Goal: Information Seeking & Learning: Find specific fact

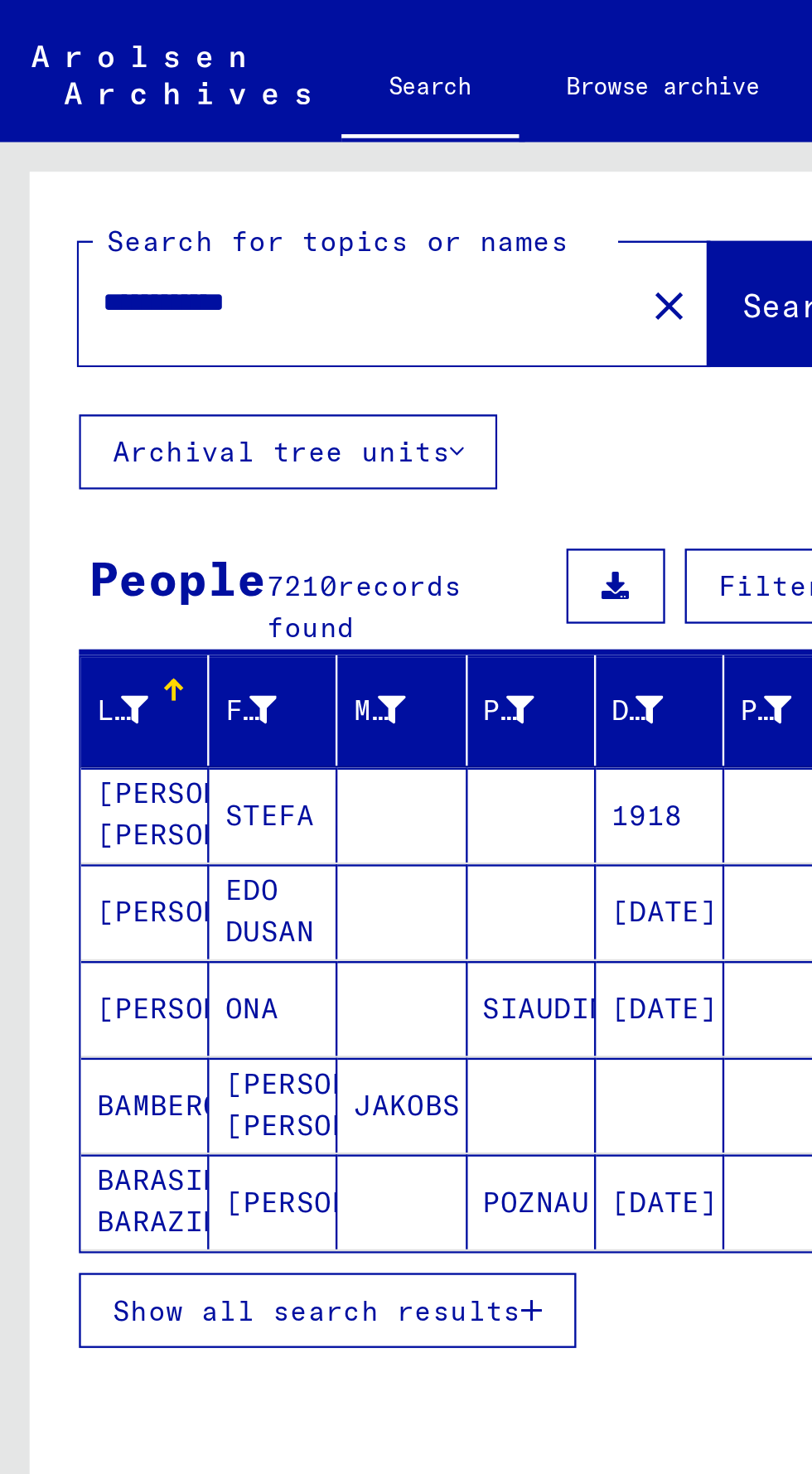
scroll to position [76, 0]
click at [54, 543] on span "Show all search results" at bounding box center [133, 550] width 172 height 15
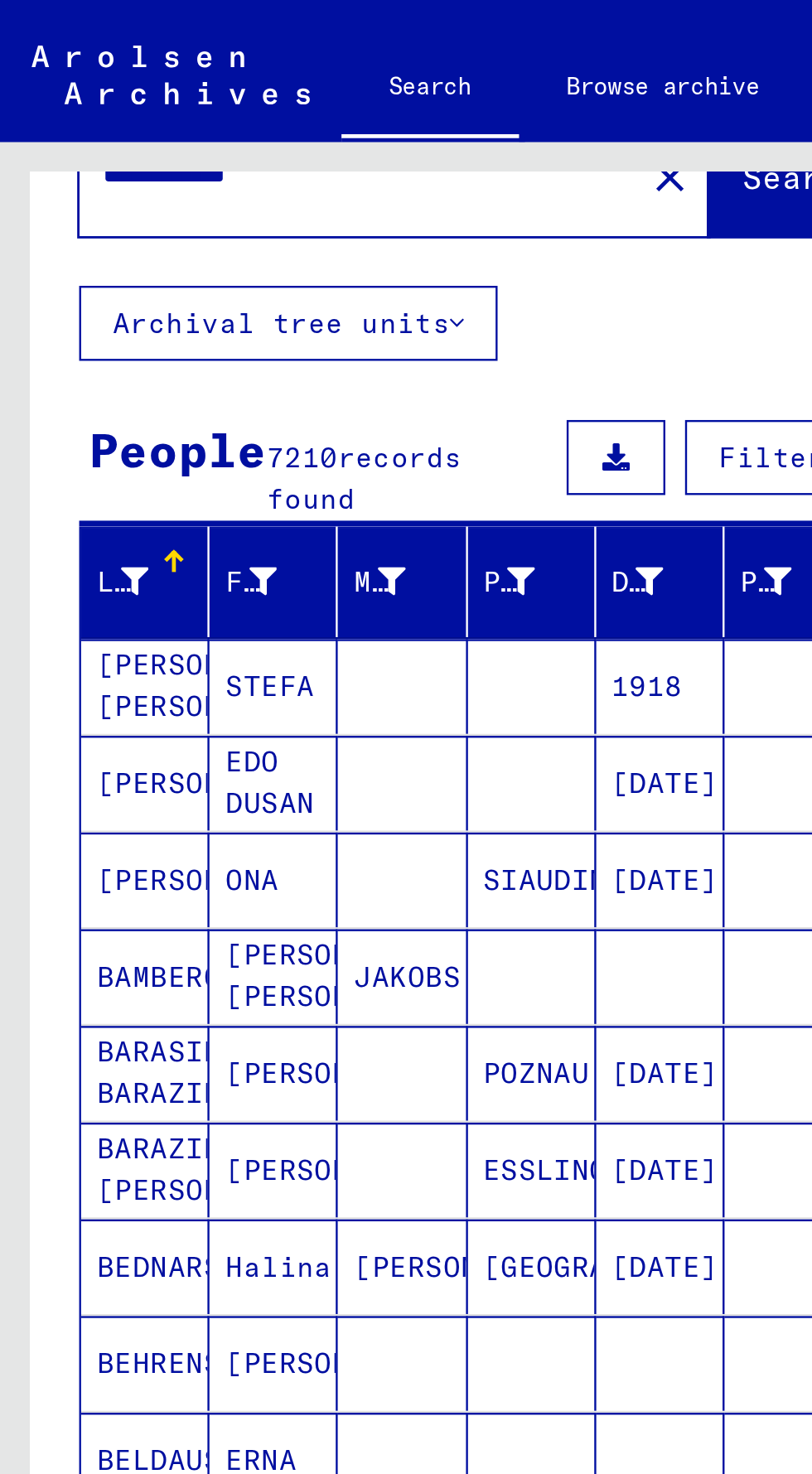
scroll to position [54, 0]
click at [277, 239] on icon at bounding box center [272, 244] width 12 height 12
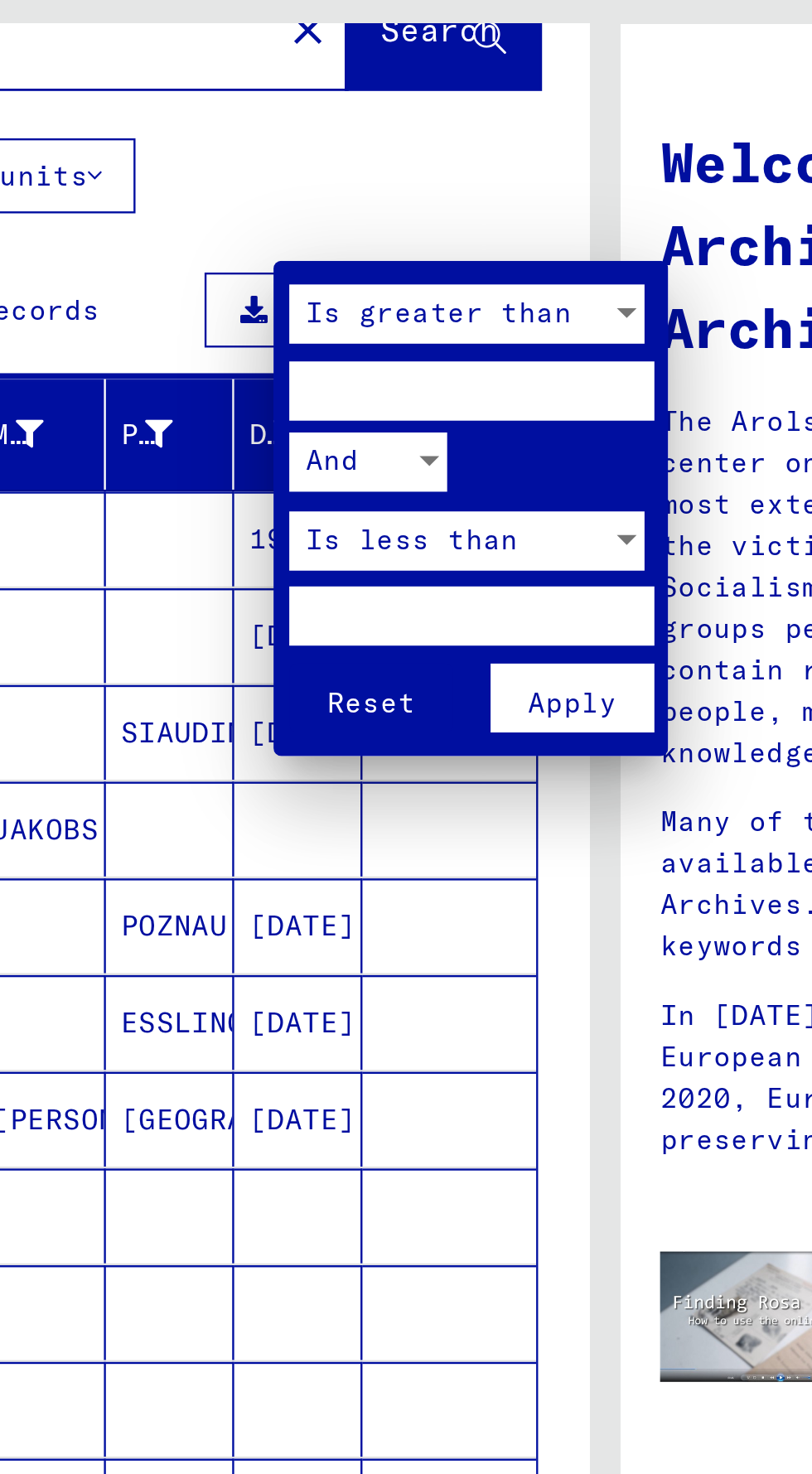
type input "****"
click at [384, 315] on input "number" at bounding box center [350, 321] width 154 height 25
type input "****"
click at [398, 353] on span "Apply" at bounding box center [392, 357] width 38 height 15
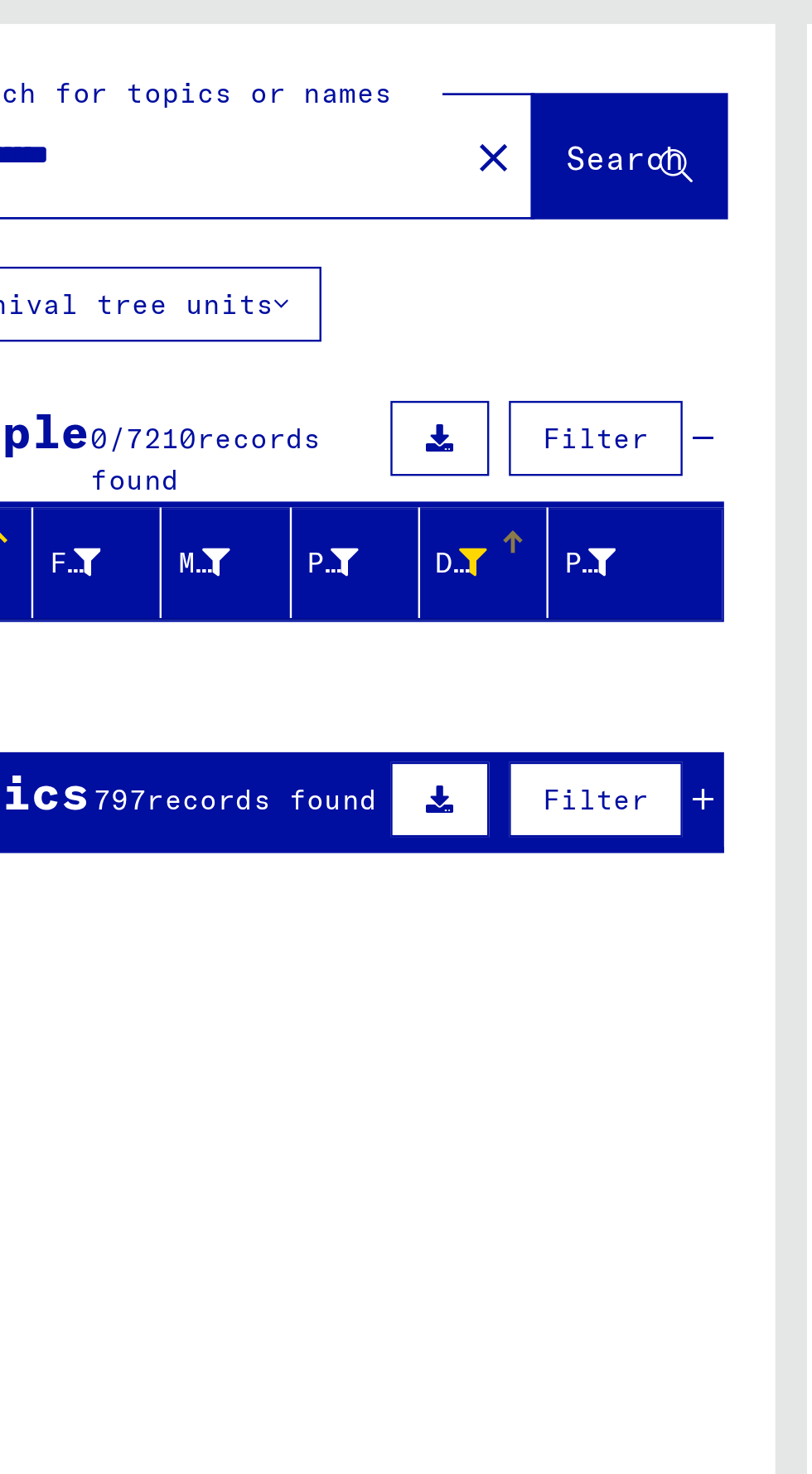
scroll to position [0, 0]
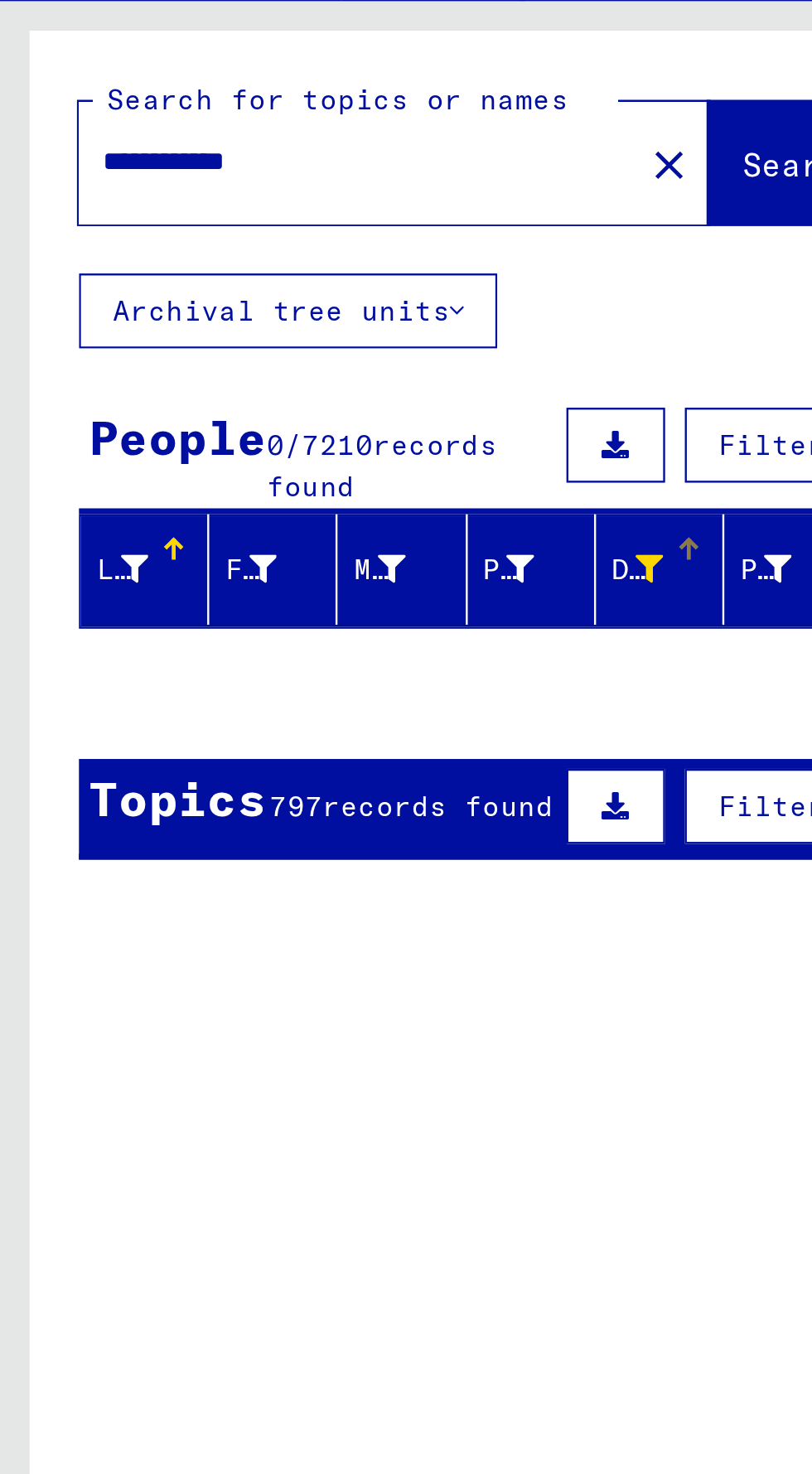
click at [223, 297] on icon at bounding box center [218, 297] width 12 height 12
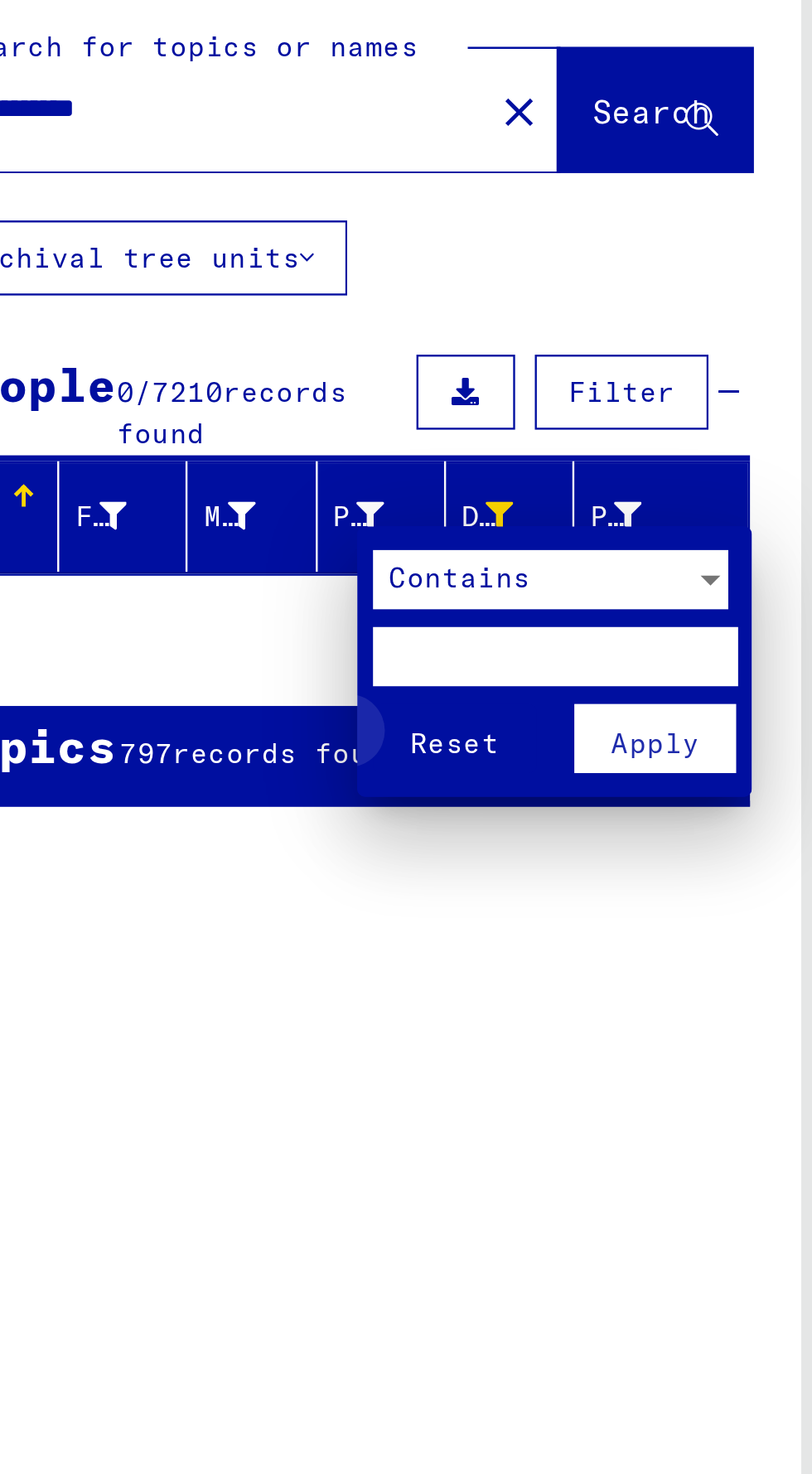
click at [261, 396] on span "Reset" at bounding box center [254, 393] width 38 height 15
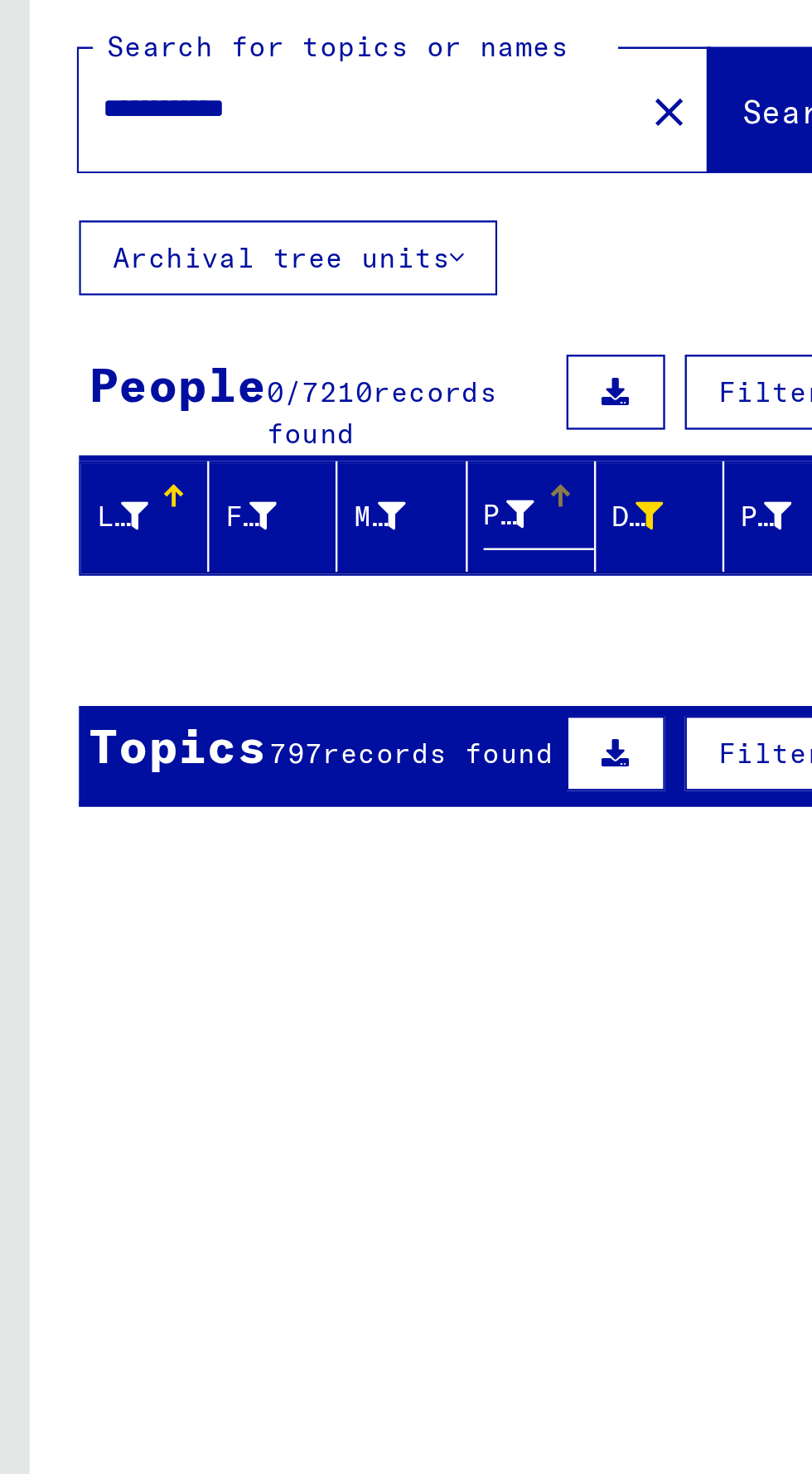
click at [58, 290] on div at bounding box center [56, 298] width 12 height 17
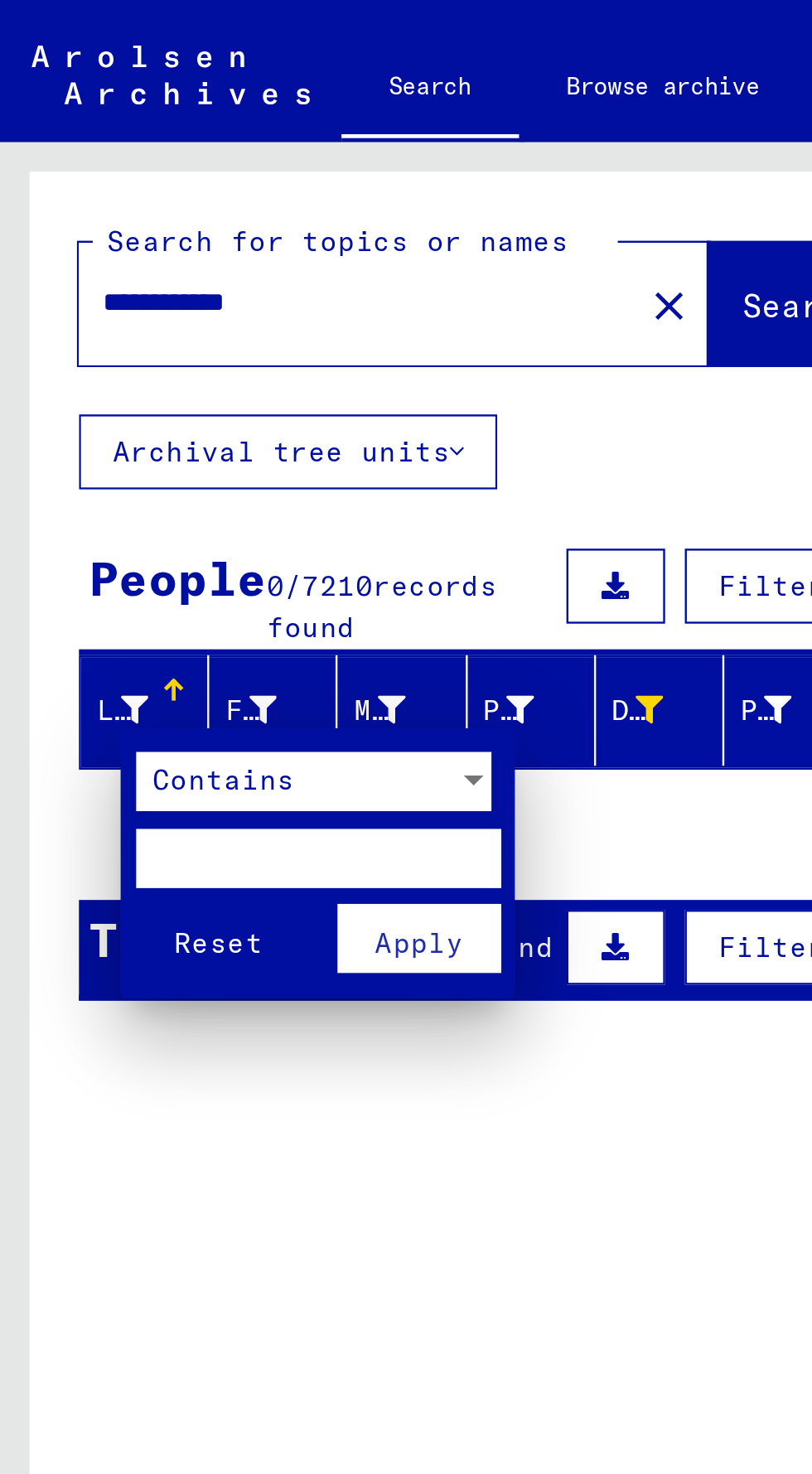
click at [317, 136] on div at bounding box center [406, 737] width 812 height 1474
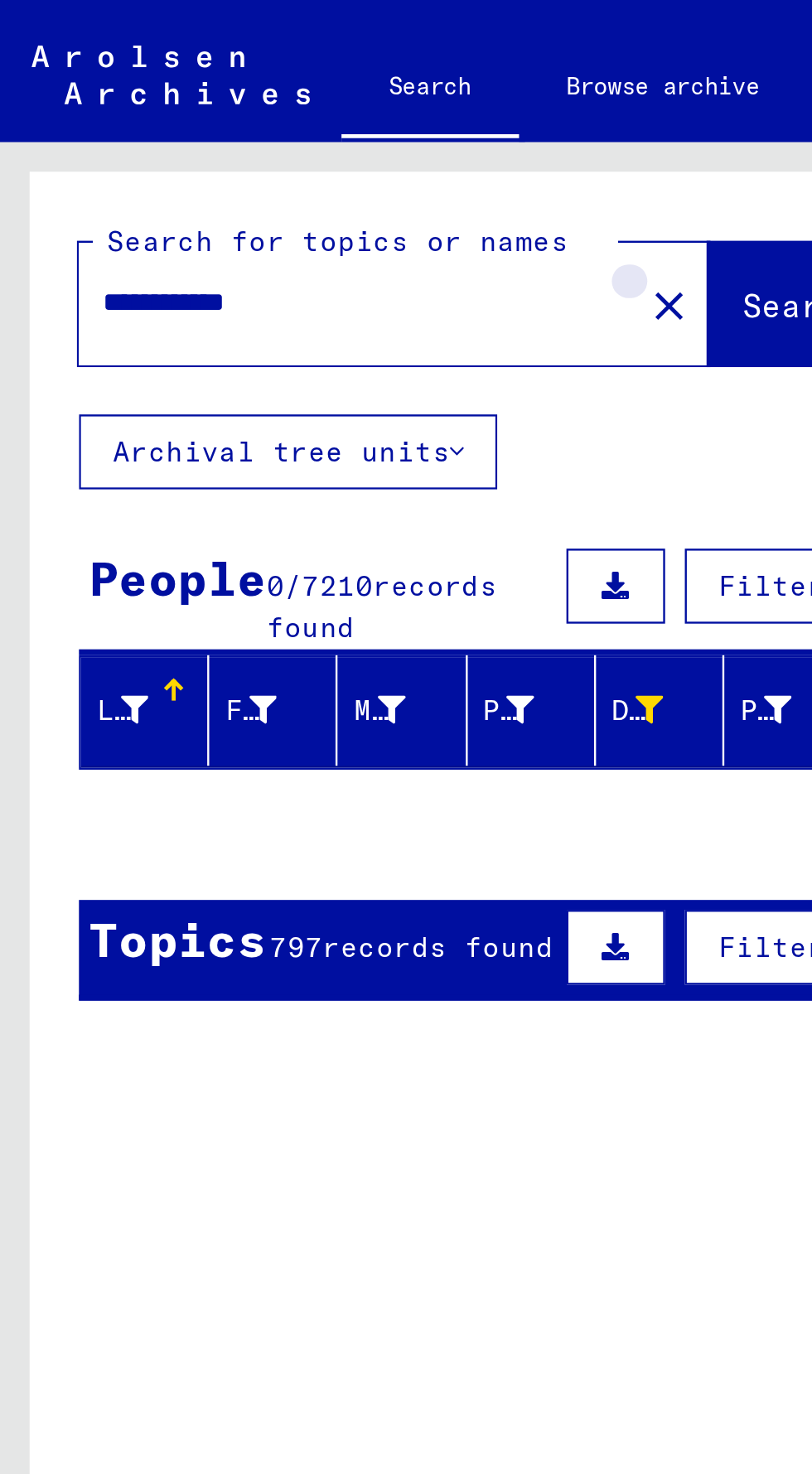
click at [271, 130] on mat-icon "close" at bounding box center [280, 129] width 20 height 20
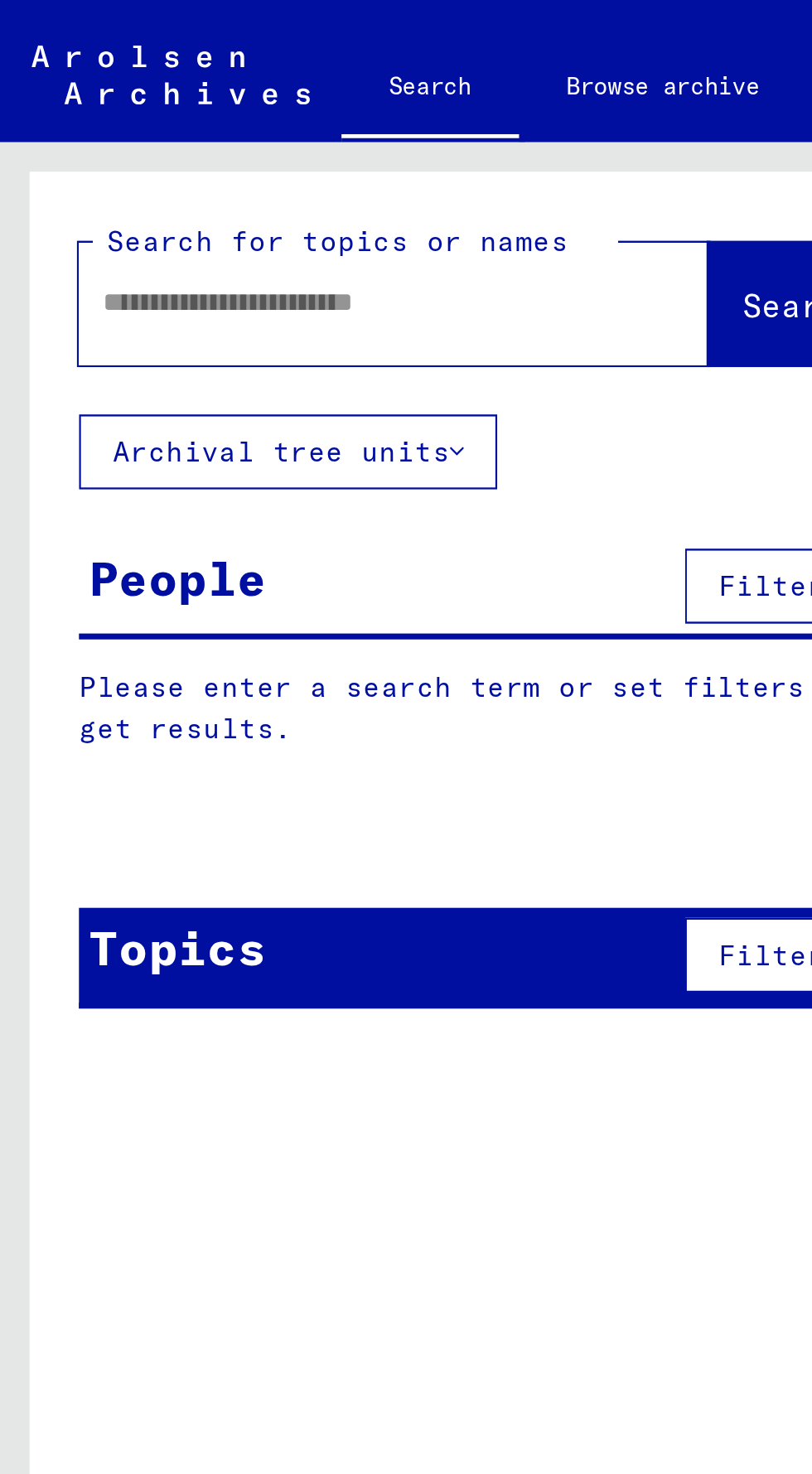
click at [193, 134] on input "text" at bounding box center [145, 127] width 205 height 17
click at [314, 138] on span "Search" at bounding box center [338, 129] width 53 height 17
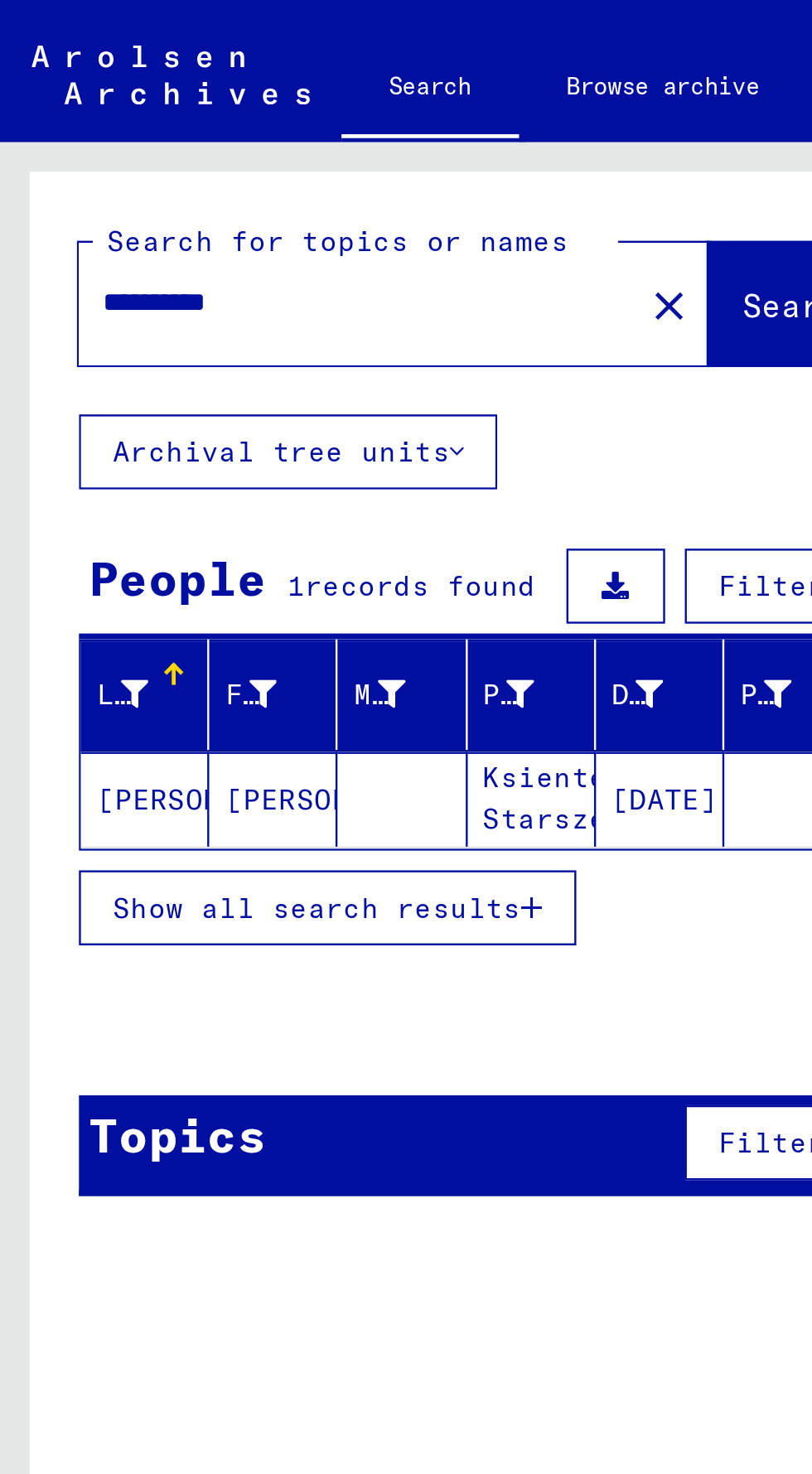
click at [66, 130] on input "*********" at bounding box center [145, 127] width 205 height 17
click at [63, 126] on input "********" at bounding box center [145, 127] width 205 height 17
type input "*********"
click at [316, 135] on span "Search" at bounding box center [337, 129] width 50 height 17
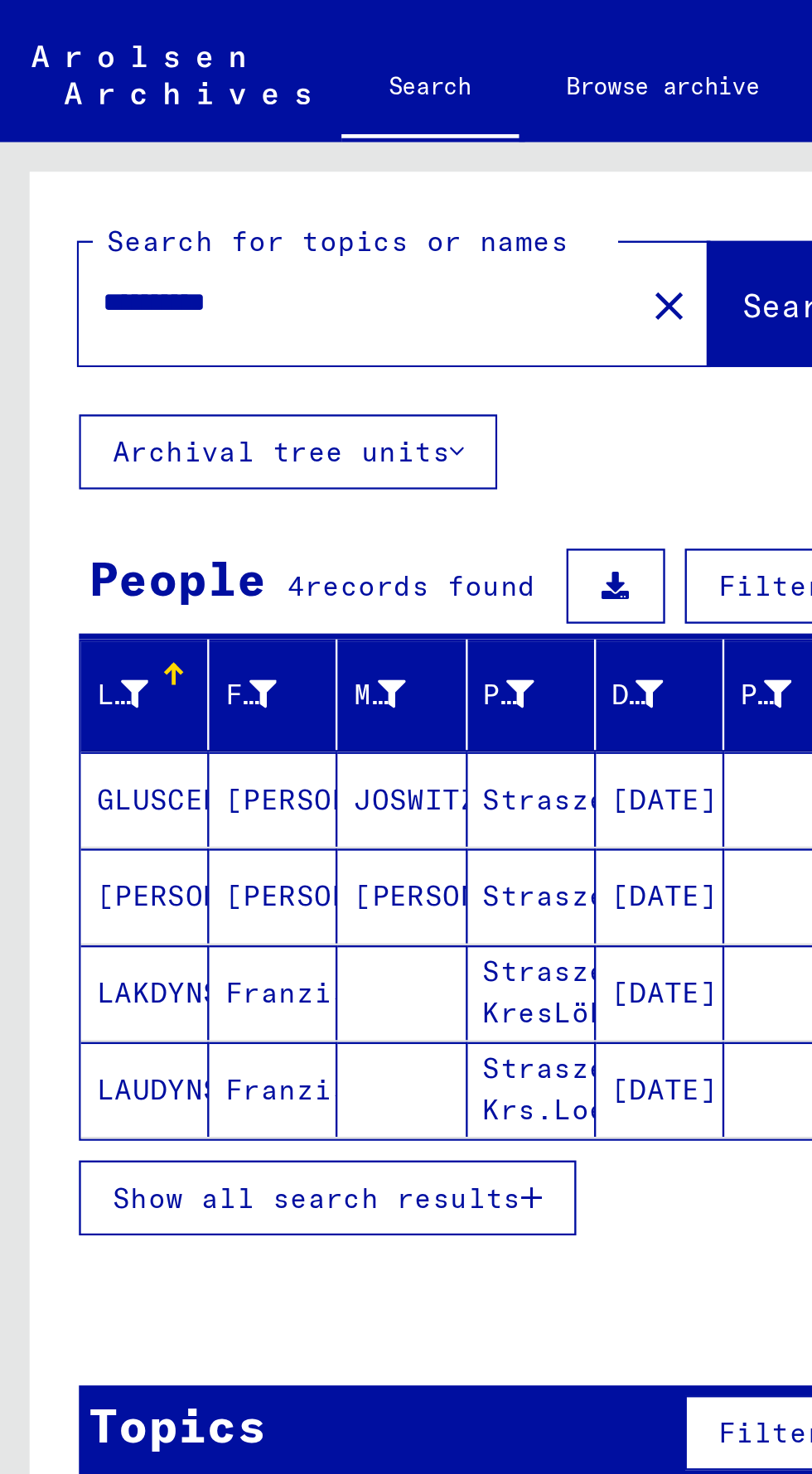
scroll to position [51, 0]
click at [228, 488] on button "Show all search results" at bounding box center [138, 503] width 209 height 31
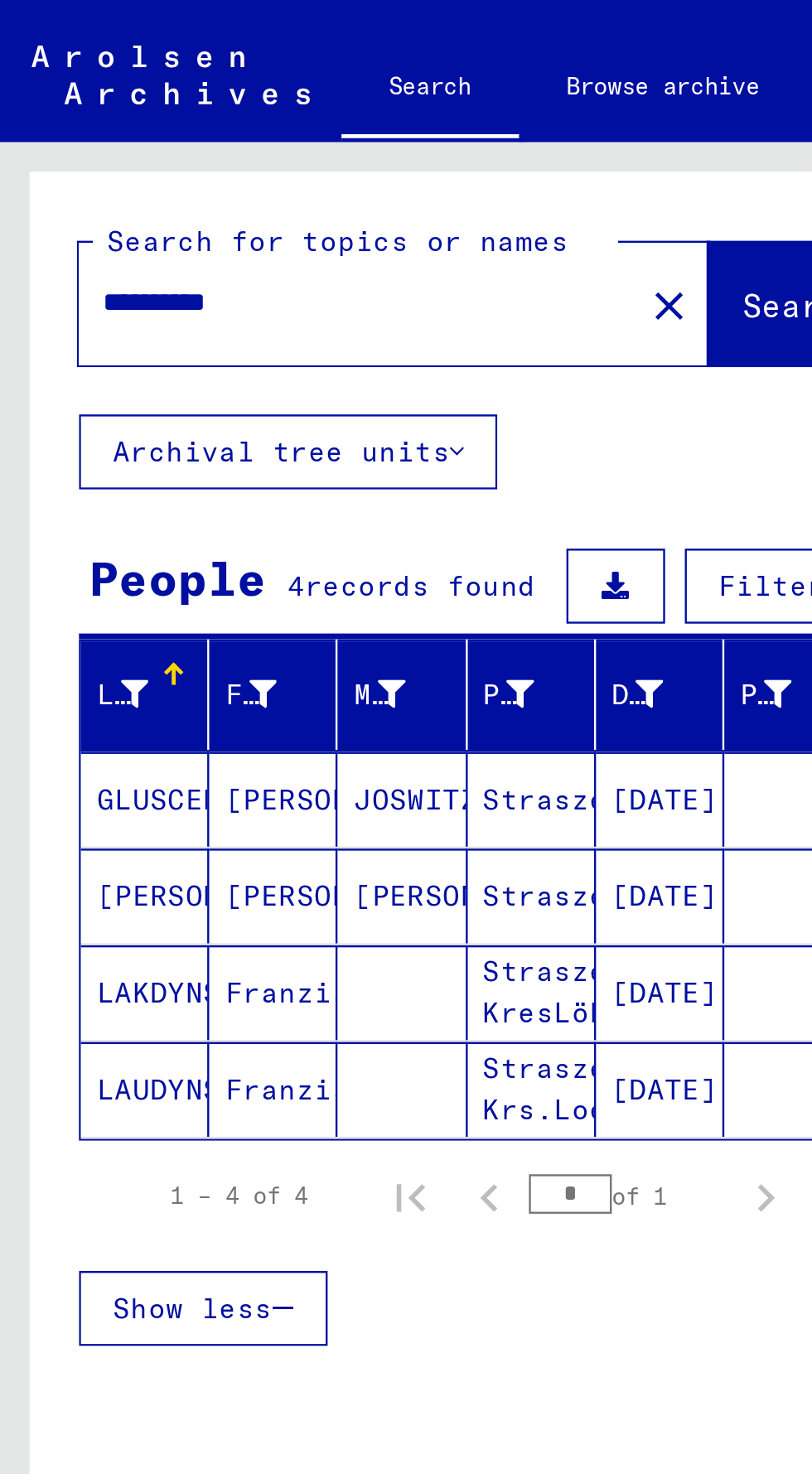
scroll to position [0, 0]
click at [193, 194] on icon at bounding box center [192, 189] width 5 height 12
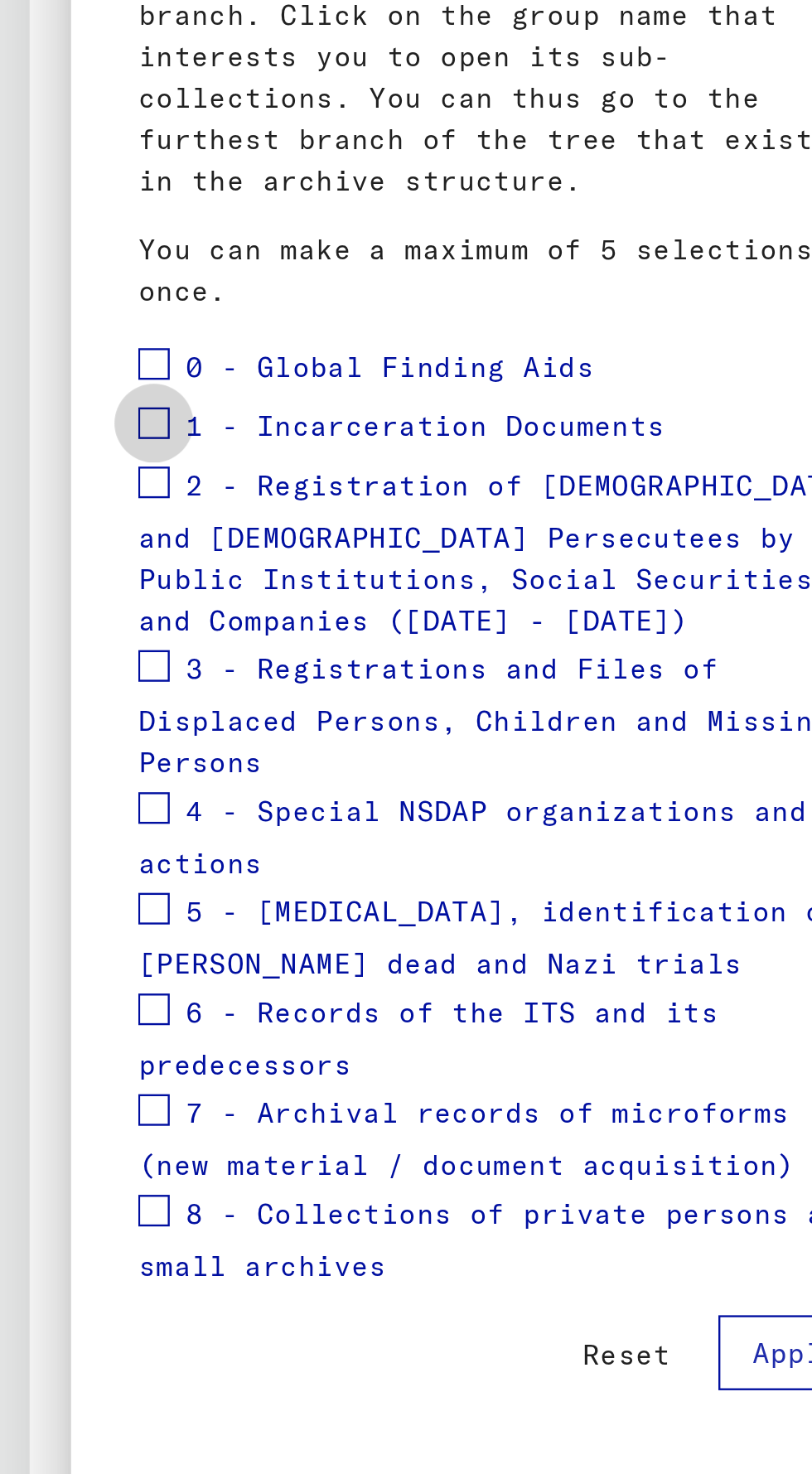
click at [64, 503] on span at bounding box center [64, 509] width 13 height 13
click at [64, 478] on span at bounding box center [64, 484] width 13 height 13
click at [66, 665] on span at bounding box center [64, 671] width 13 height 13
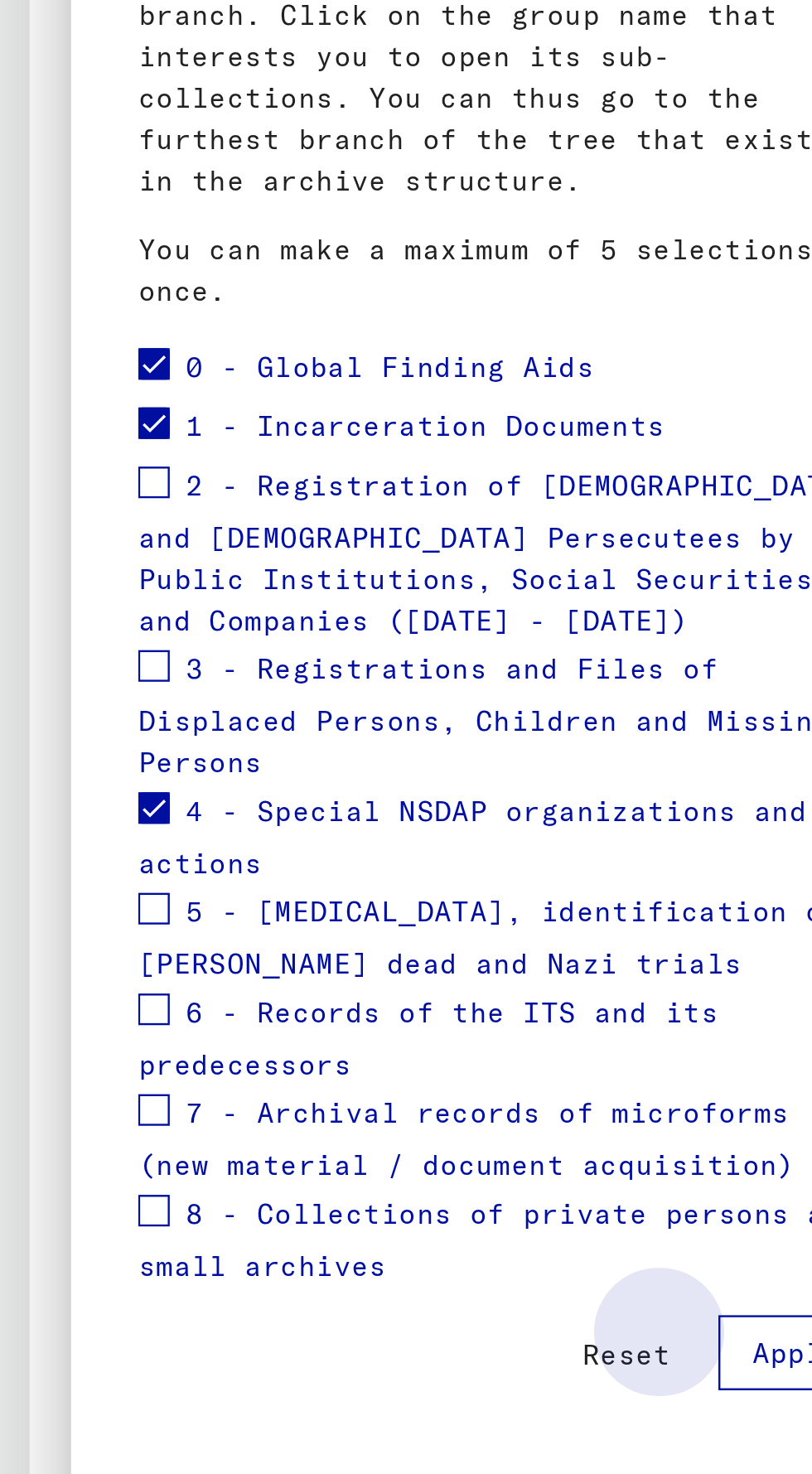
click at [327, 892] on span "Apply" at bounding box center [334, 900] width 38 height 15
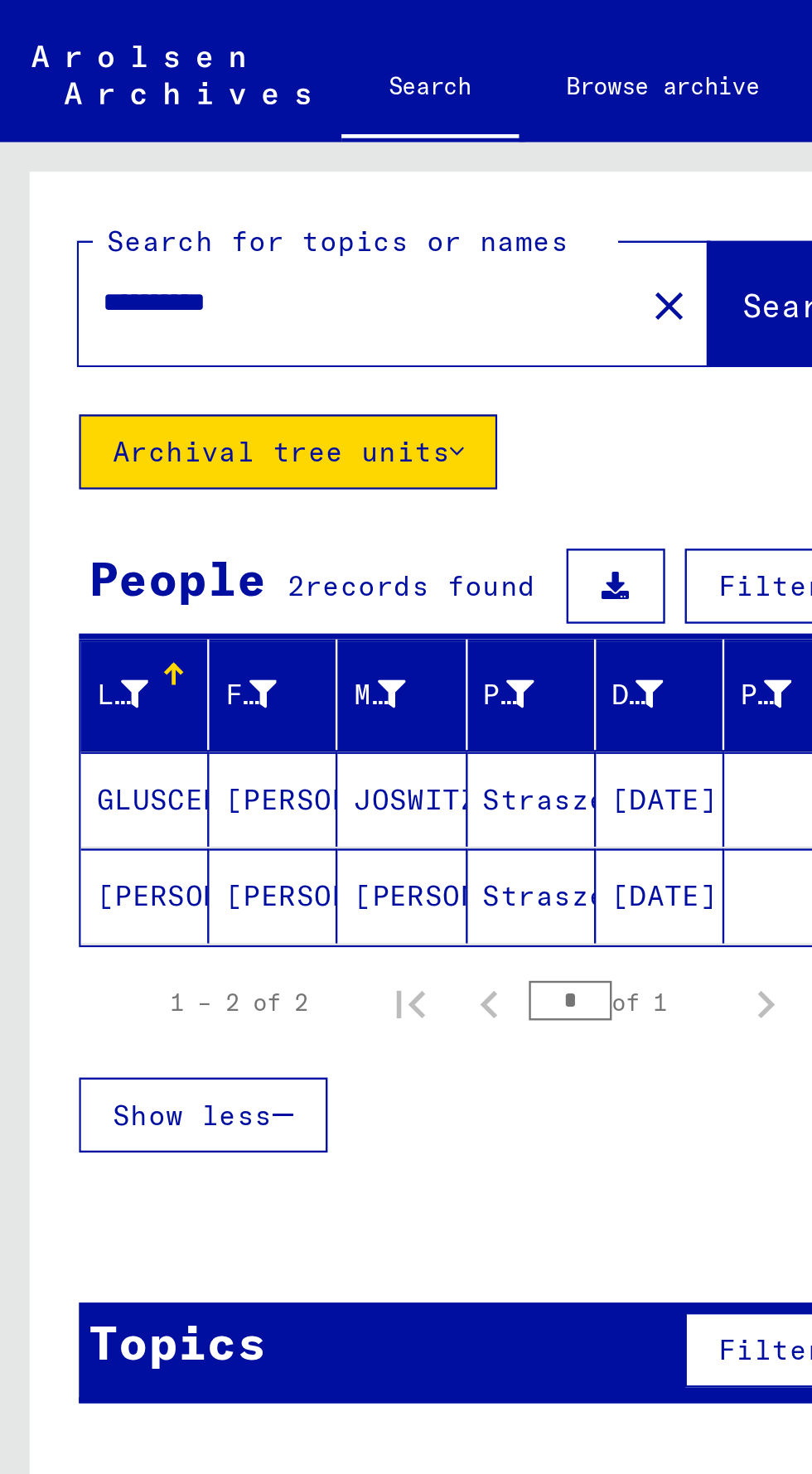
click at [232, 336] on mat-cell "Straszewy" at bounding box center [223, 335] width 54 height 40
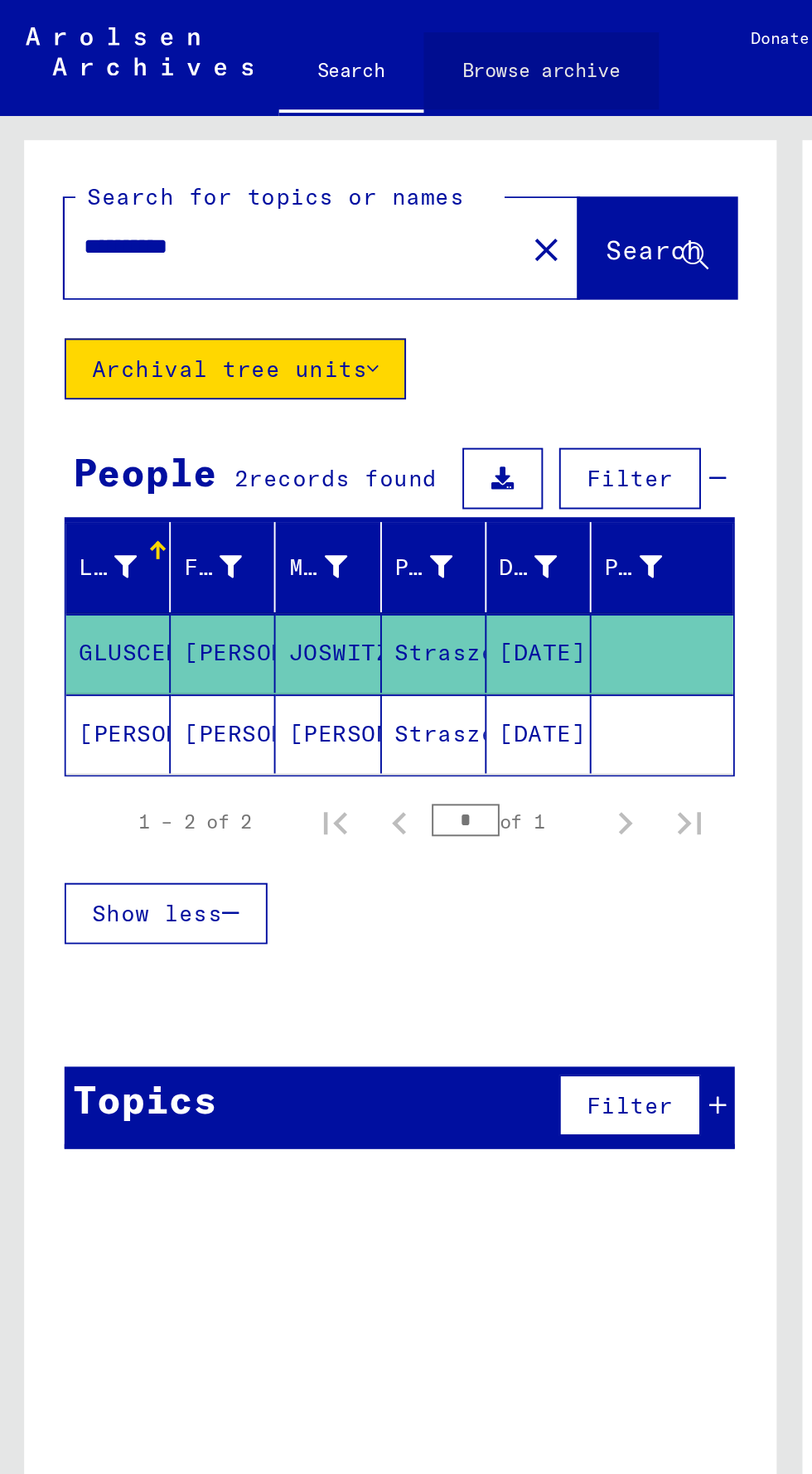
click at [257, 43] on link "Browse archive" at bounding box center [278, 37] width 121 height 40
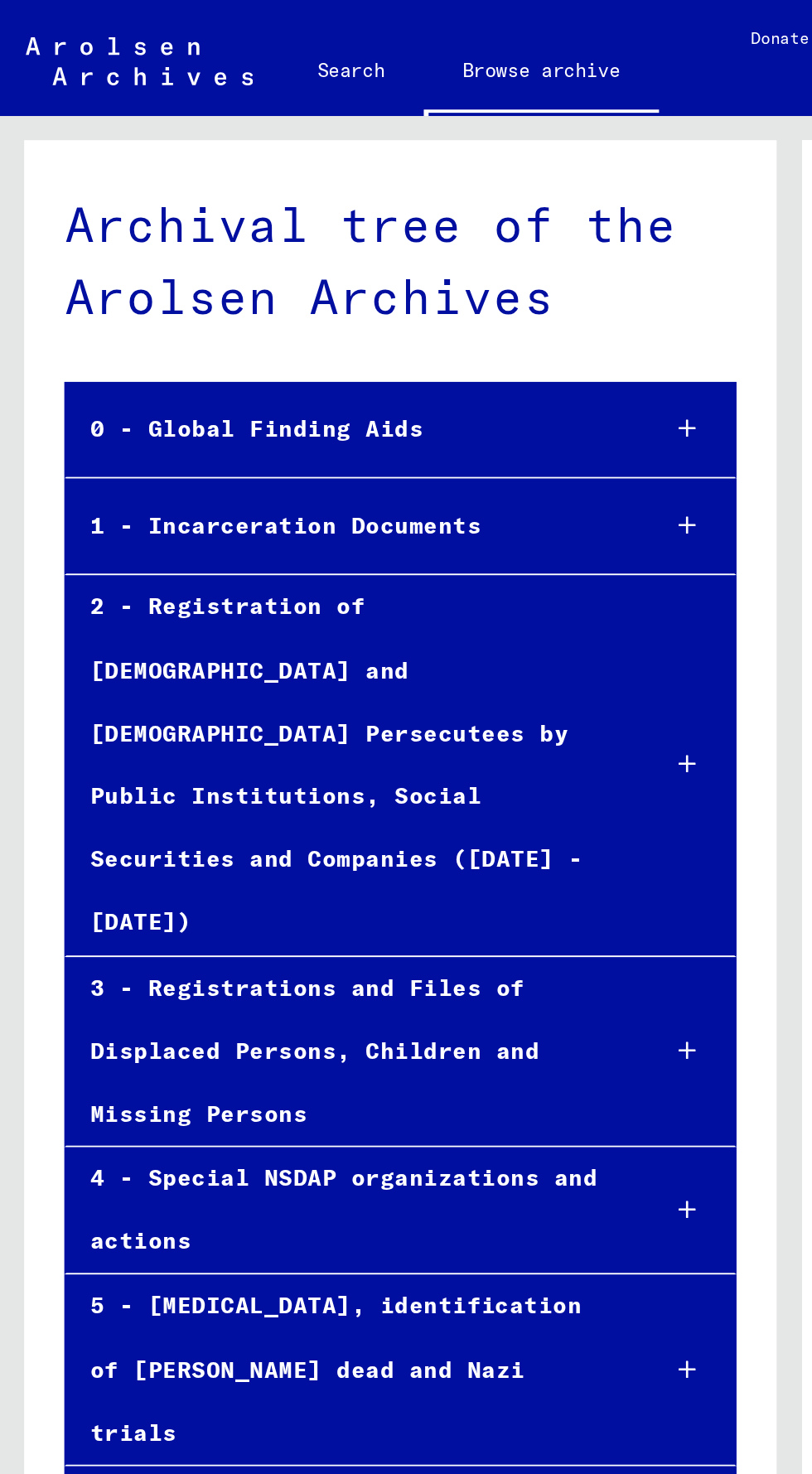
scroll to position [76, 0]
click at [152, 205] on div "0 - Global Finding Aids" at bounding box center [178, 221] width 288 height 32
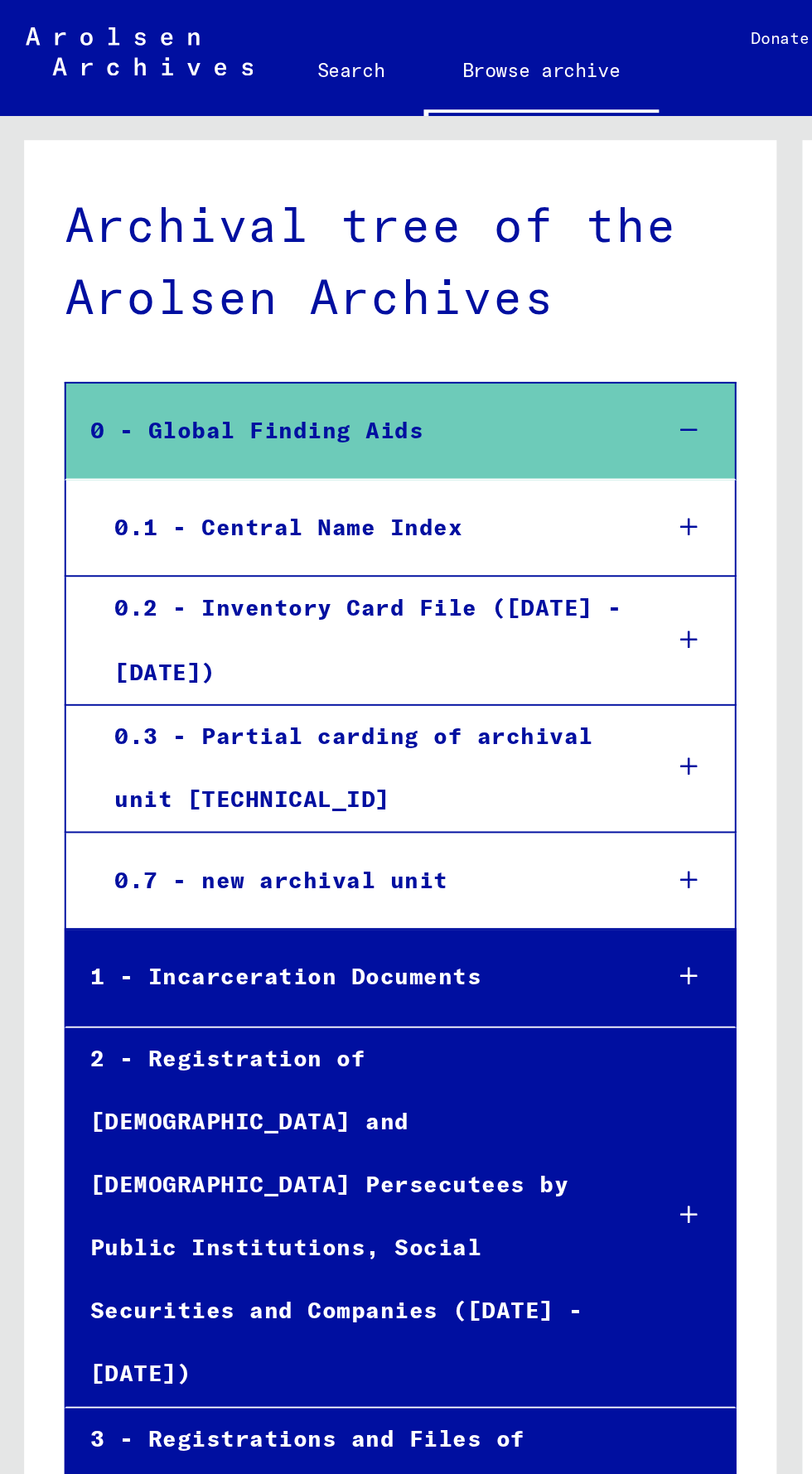
click at [273, 255] on div "0.1 - Central Name Index" at bounding box center [185, 272] width 277 height 32
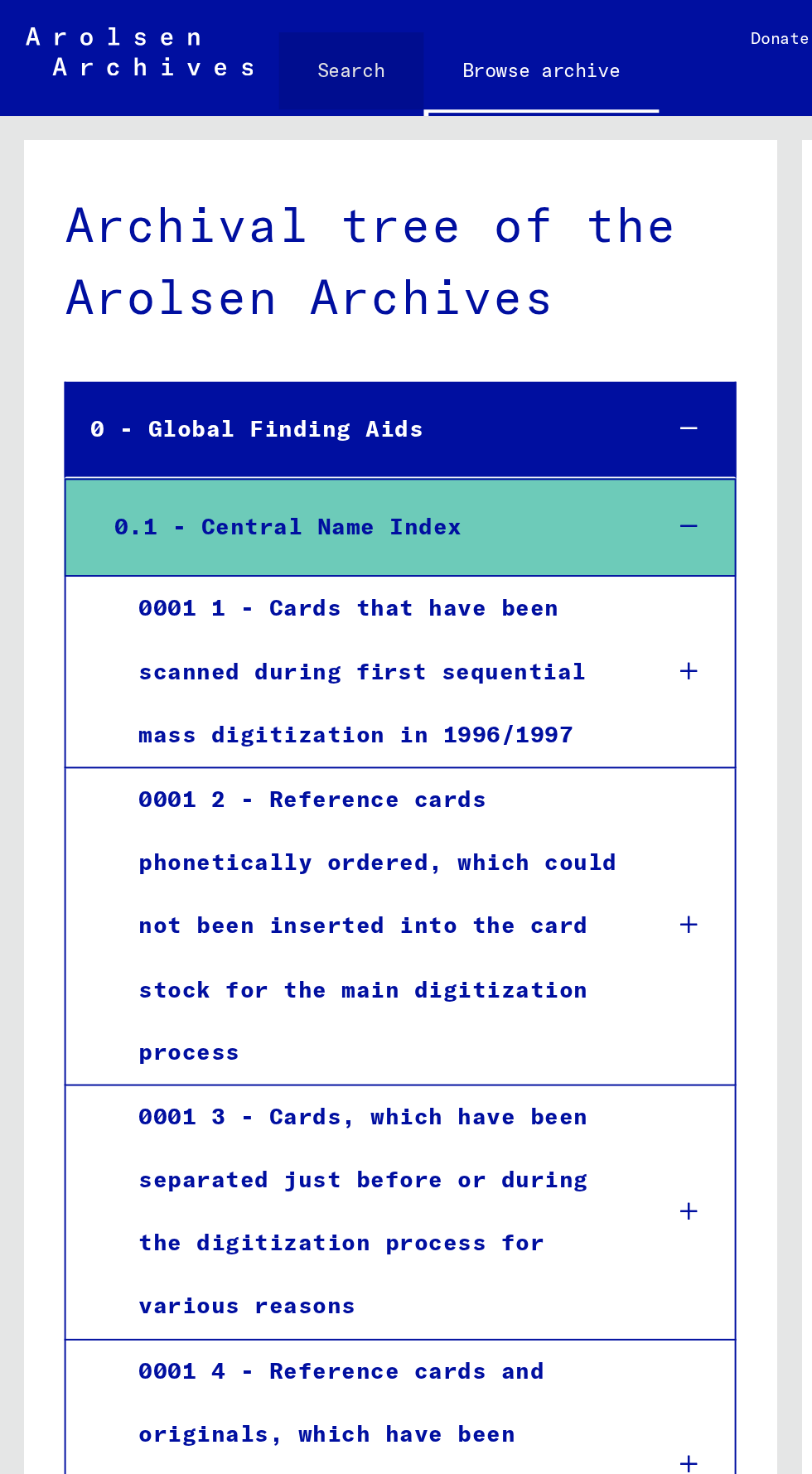
click at [151, 49] on link "Search" at bounding box center [180, 37] width 74 height 40
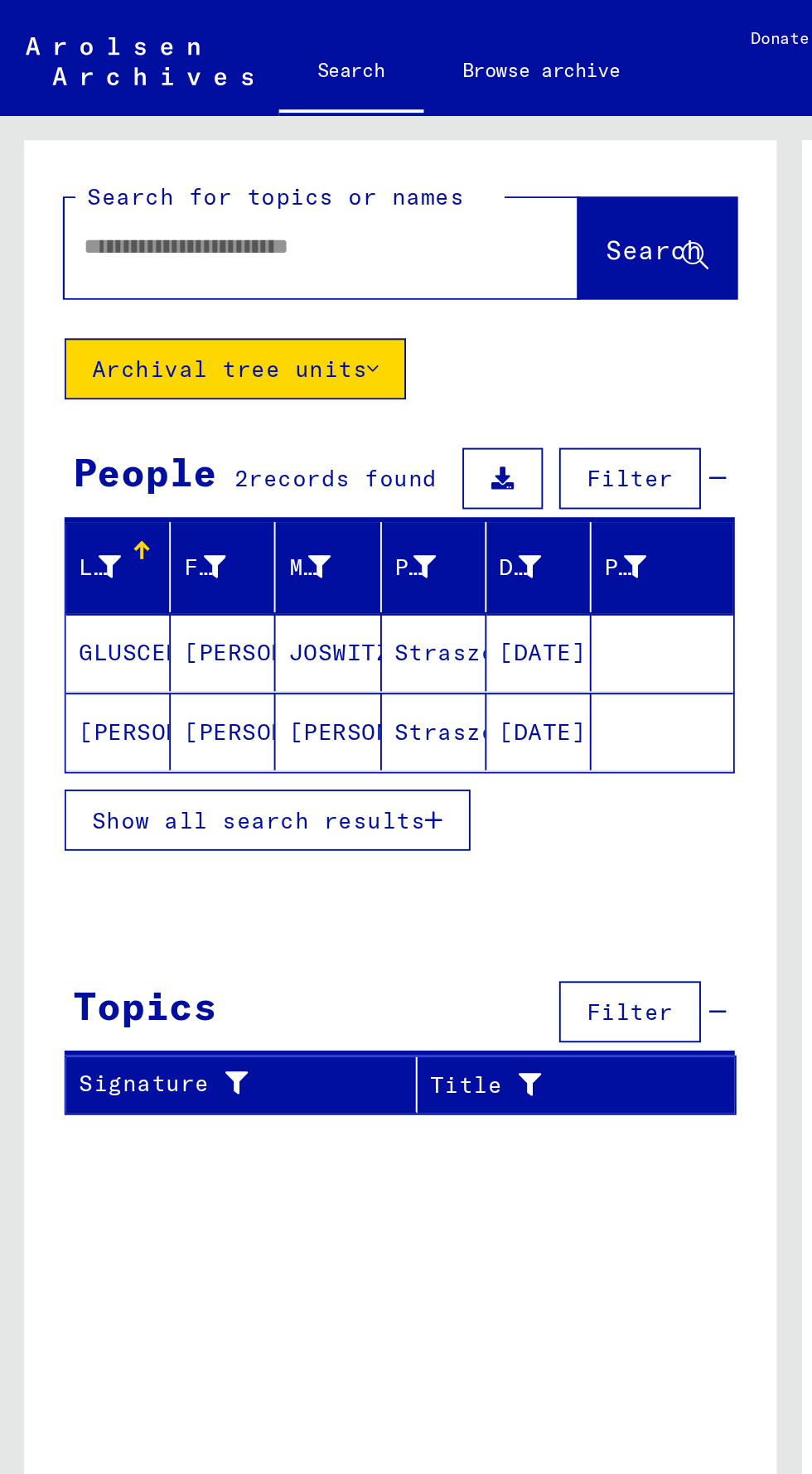
click at [56, 154] on div "Search for topics or names Search" at bounding box center [205, 123] width 387 height 102
click at [88, 120] on input "text" at bounding box center [145, 127] width 205 height 17
type input "**********"
click at [297, 143] on button "Search" at bounding box center [338, 128] width 81 height 52
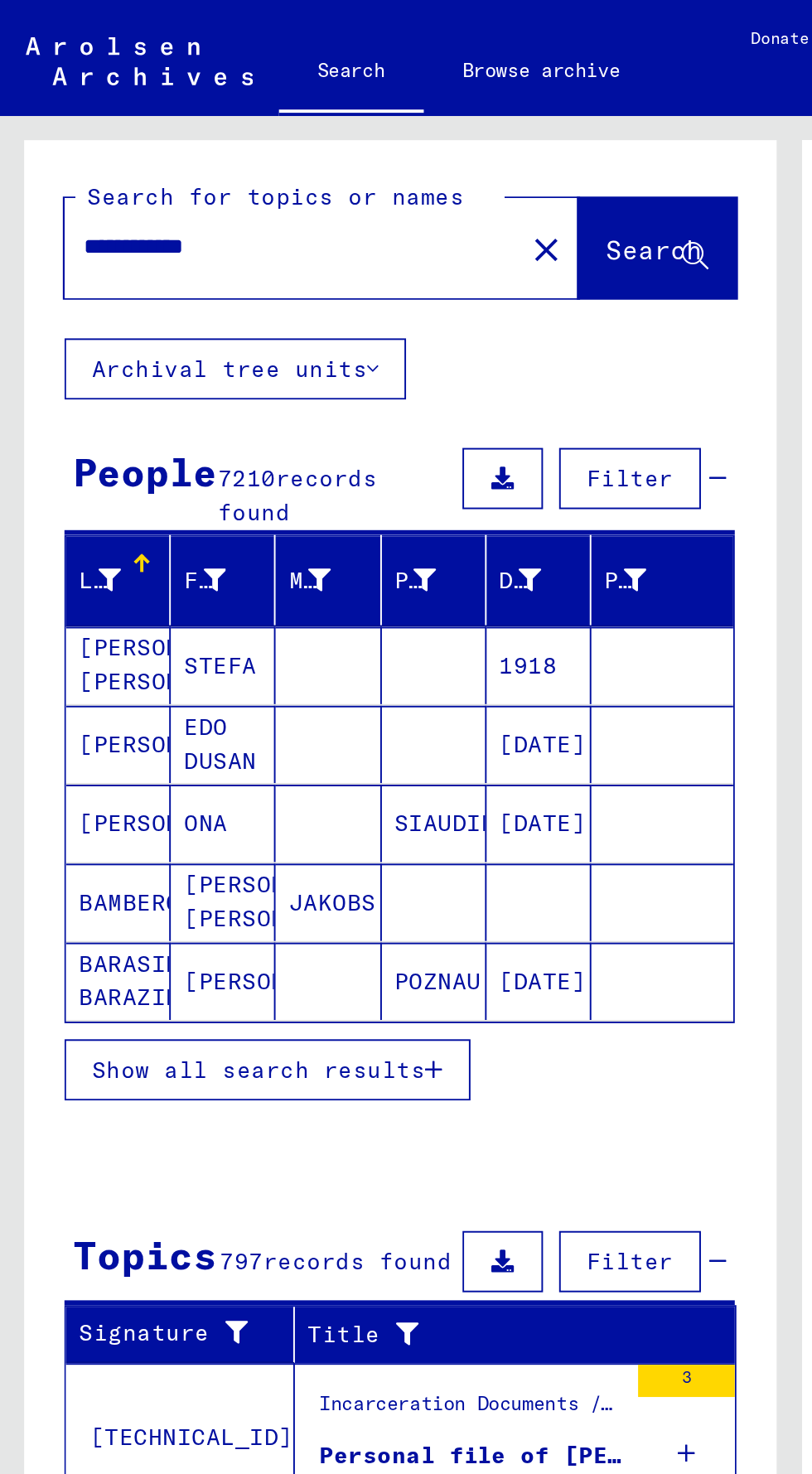
click at [188, 545] on span "Show all search results" at bounding box center [133, 550] width 172 height 15
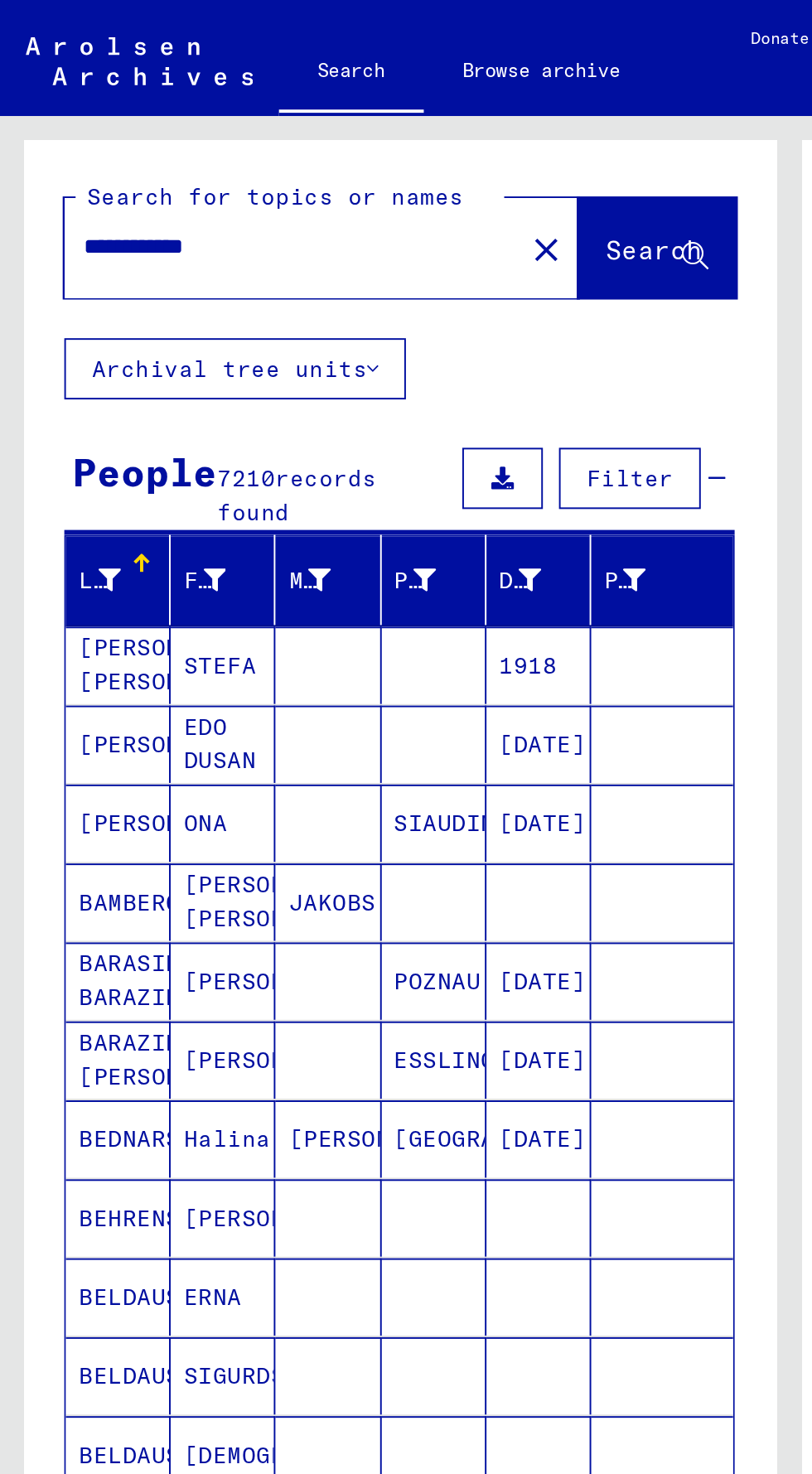
click at [314, 250] on span "Filter" at bounding box center [324, 246] width 45 height 15
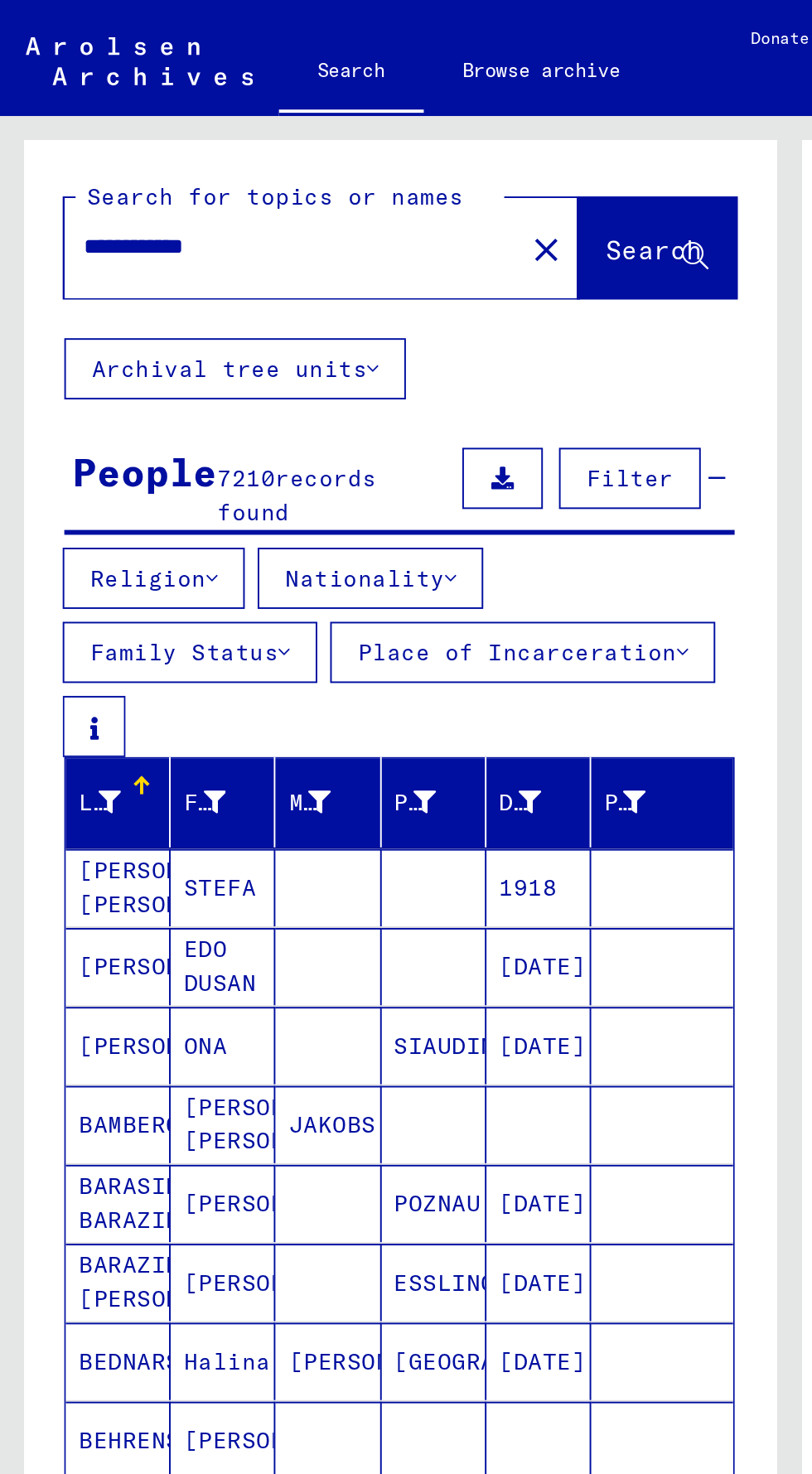
click at [220, 299] on button "Nationality" at bounding box center [190, 297] width 116 height 31
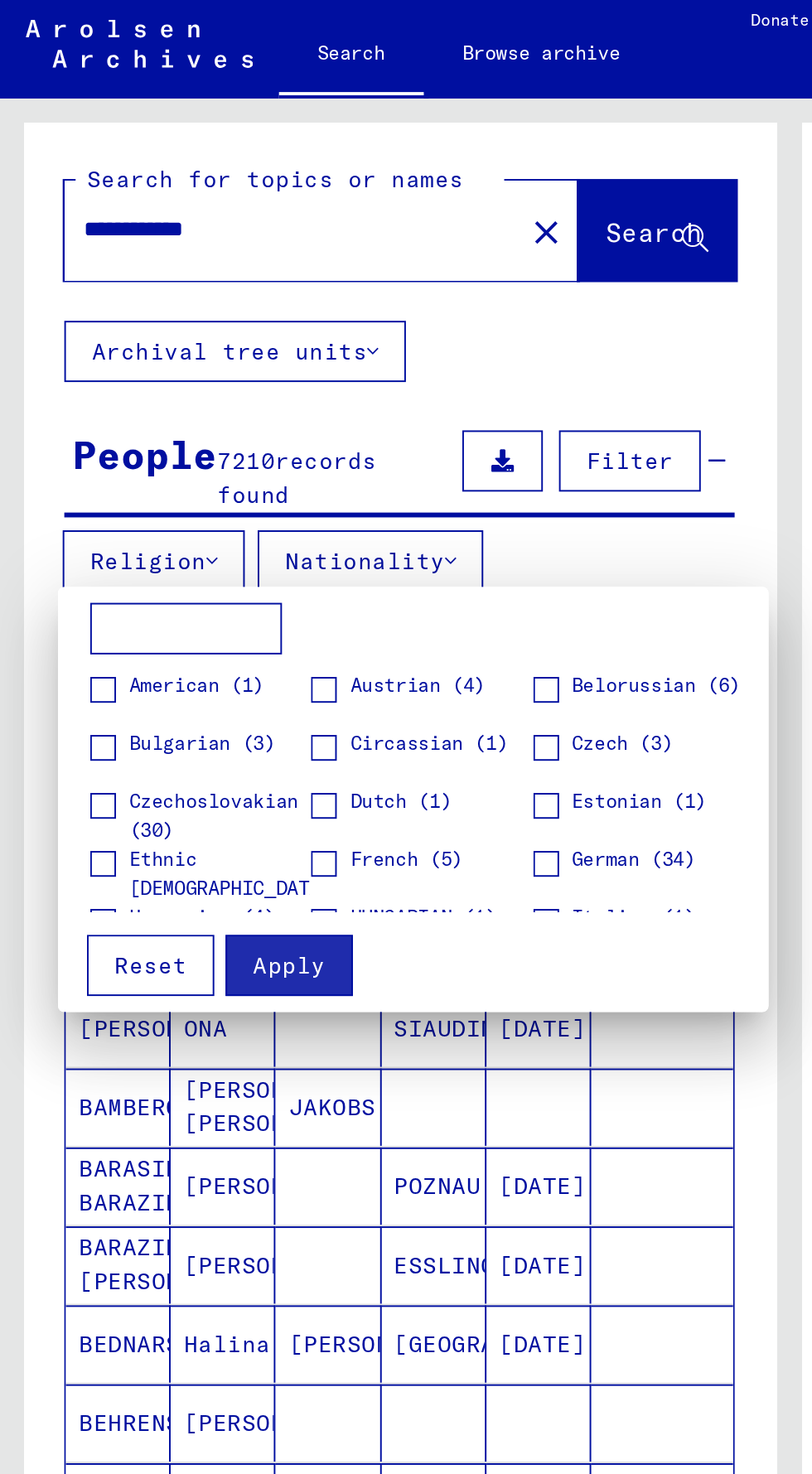
scroll to position [180, 0]
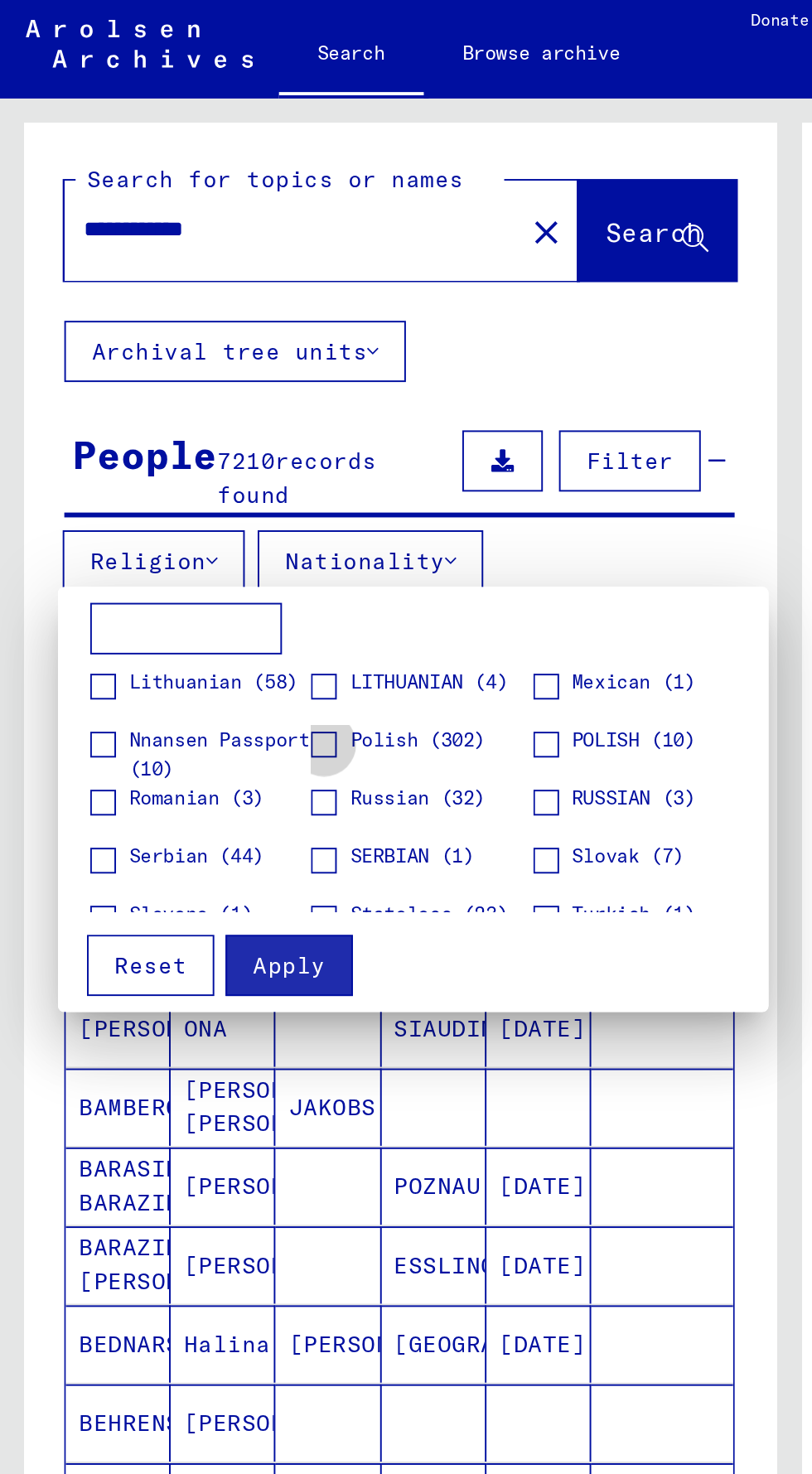
click at [166, 388] on span at bounding box center [166, 391] width 13 height 13
click at [139, 510] on span "Apply" at bounding box center [149, 506] width 38 height 15
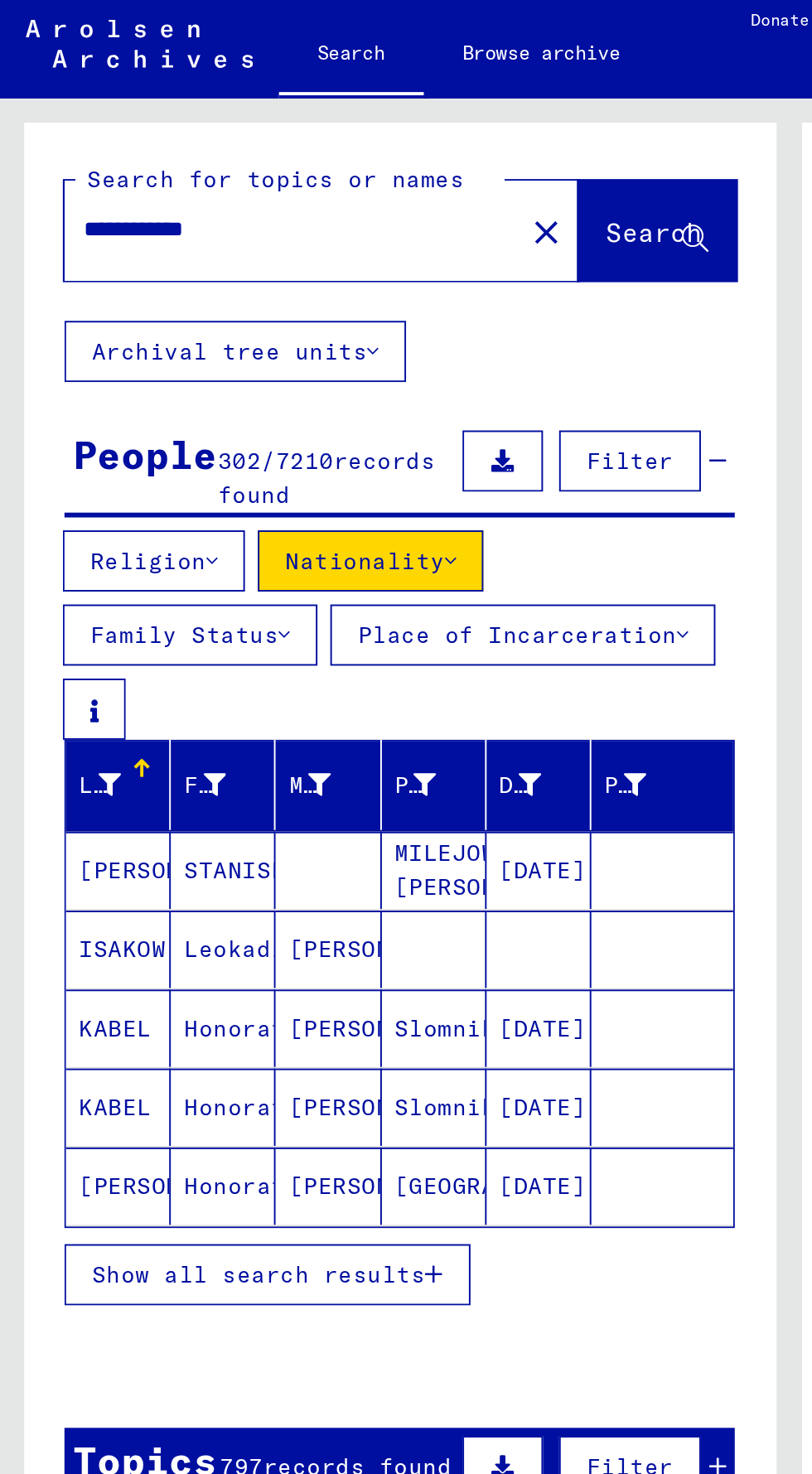
scroll to position [76, 0]
click at [211, 657] on span "Show all search results" at bounding box center [133, 665] width 172 height 15
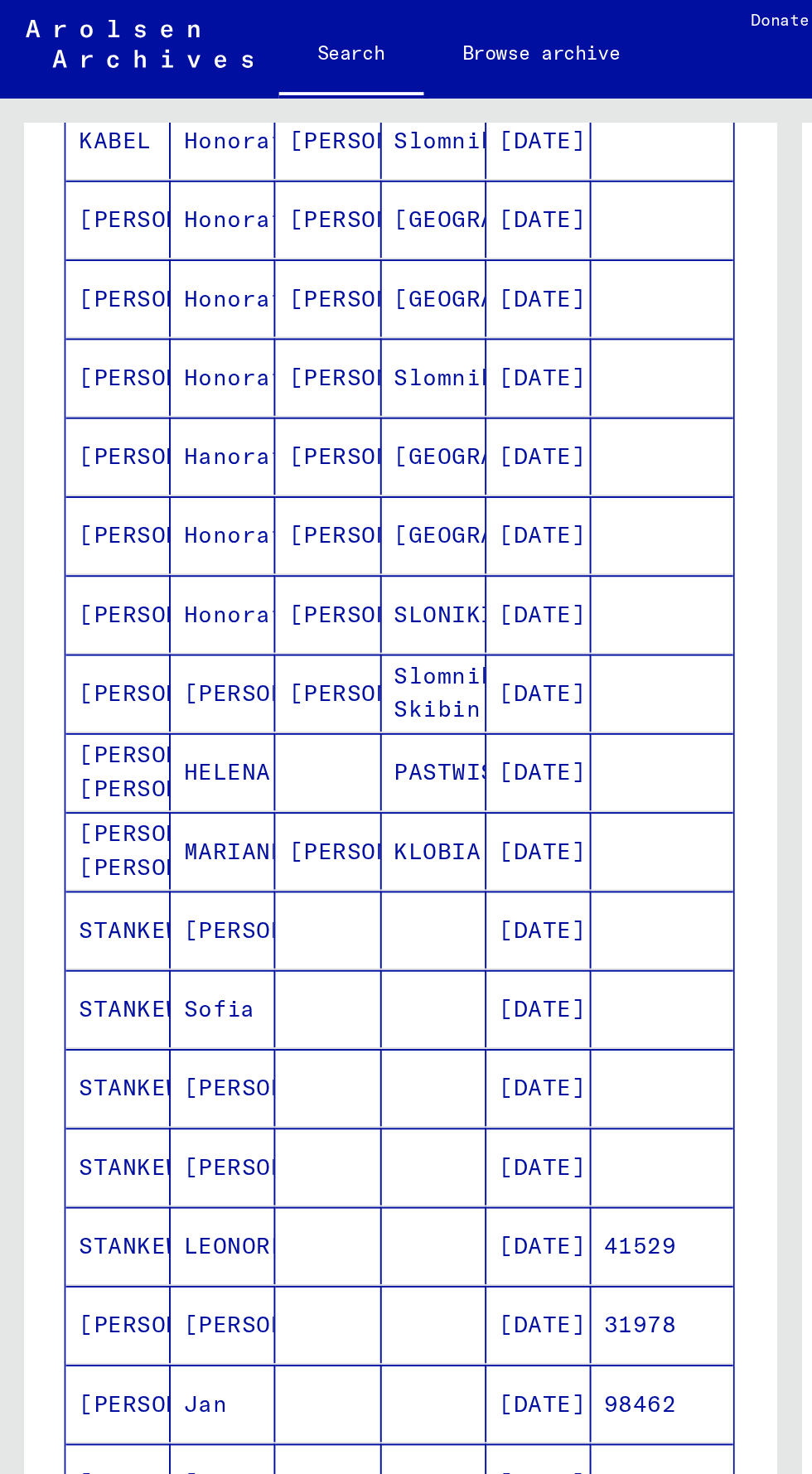
scroll to position [522, 0]
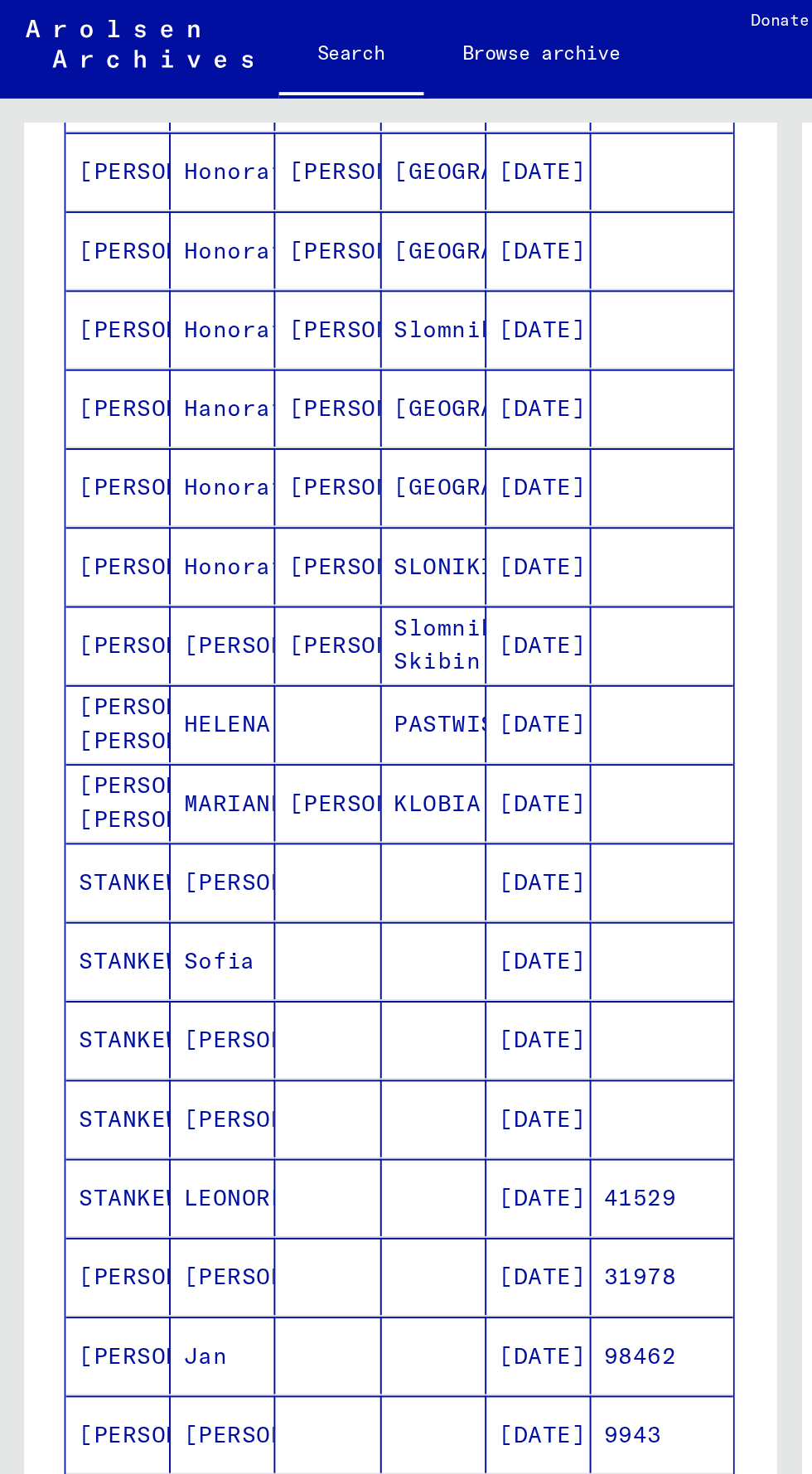
click at [61, 767] on mat-cell "[PERSON_NAME]" at bounding box center [61, 787] width 54 height 40
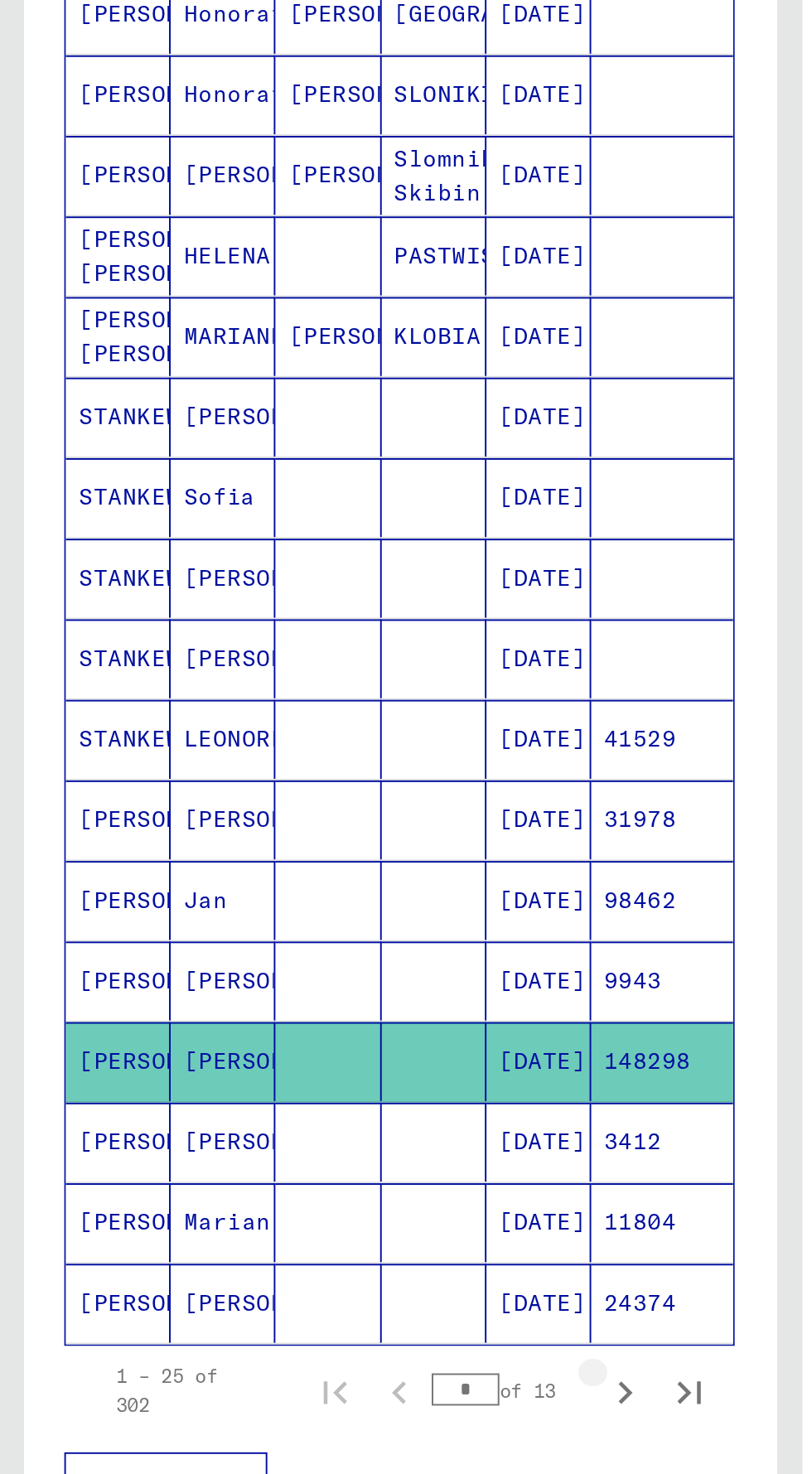
click at [322, 951] on icon "Next page" at bounding box center [322, 963] width 23 height 23
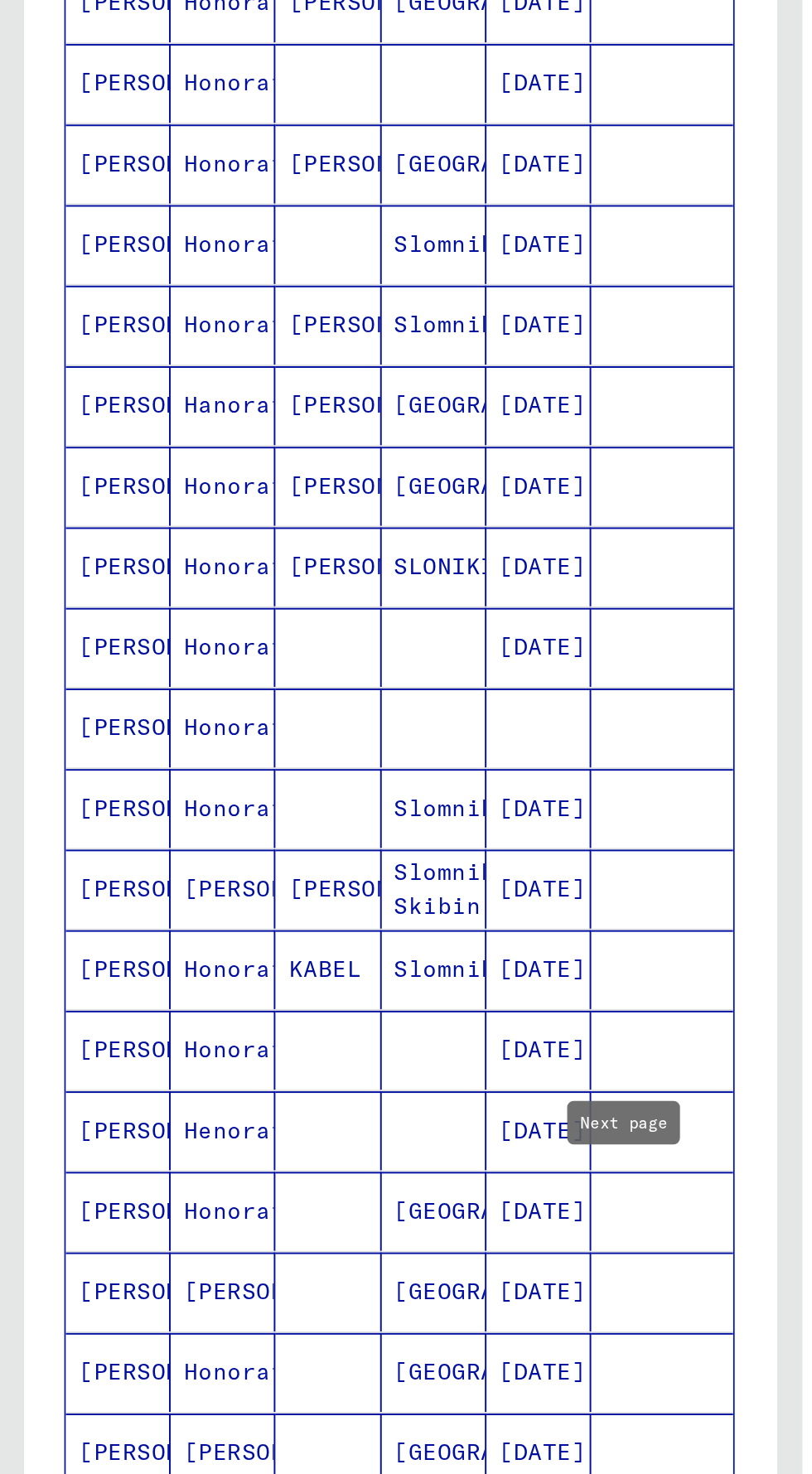
scroll to position [534, 0]
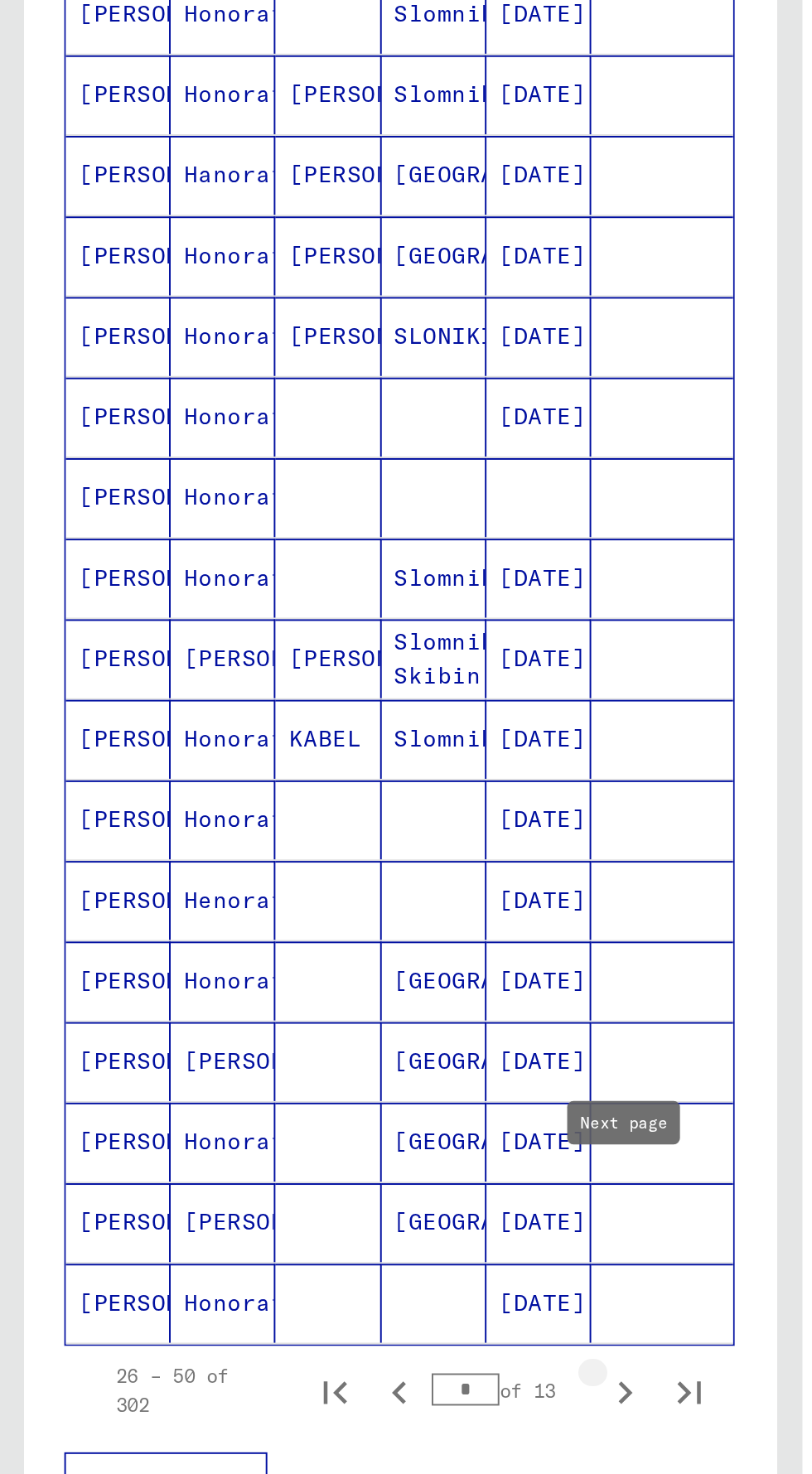
click at [315, 951] on icon "Next page" at bounding box center [322, 963] width 23 height 23
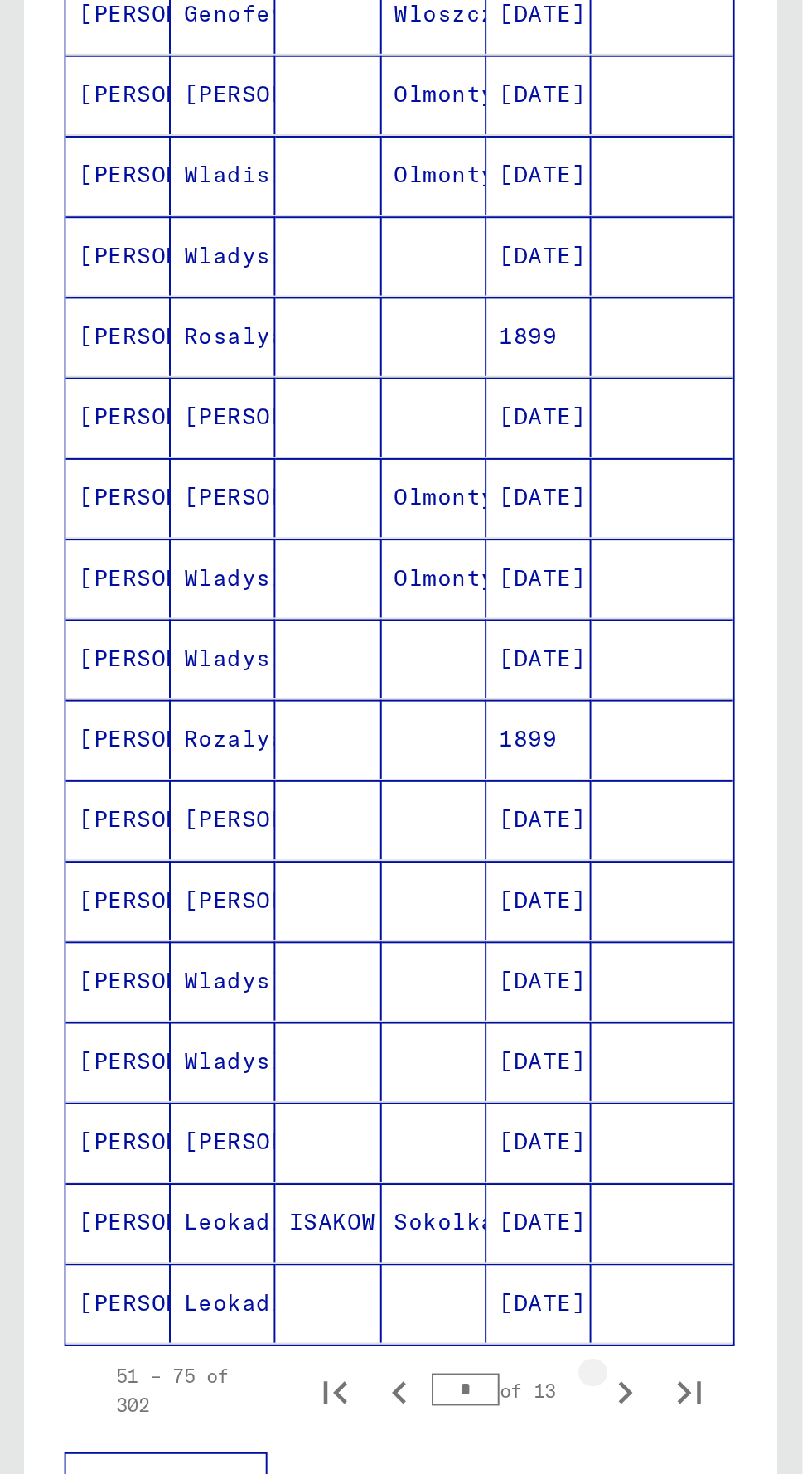
click at [315, 951] on icon "Next page" at bounding box center [322, 963] width 23 height 23
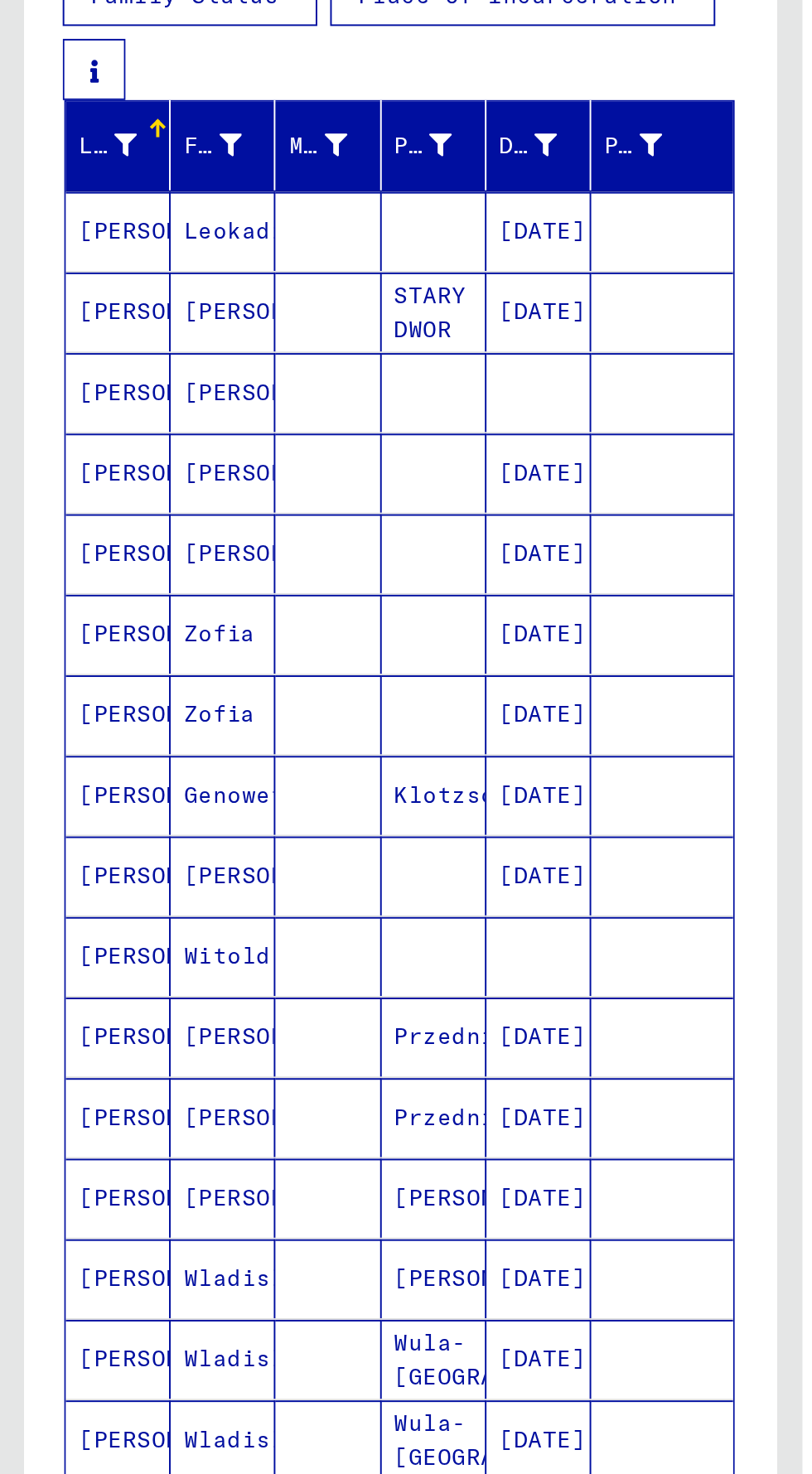
scroll to position [80, 0]
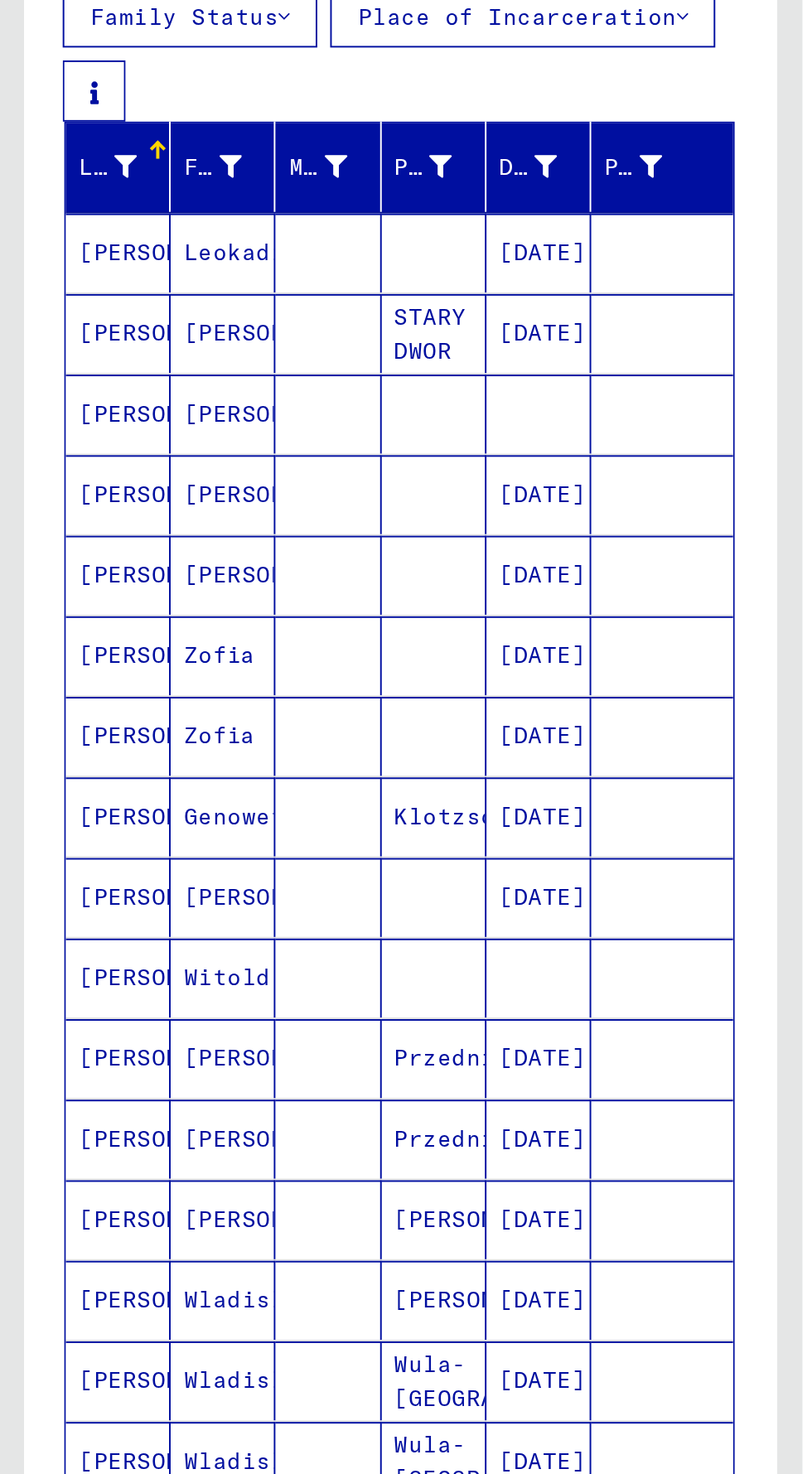
click at [74, 688] on mat-cell "[PERSON_NAME]" at bounding box center [61, 708] width 54 height 40
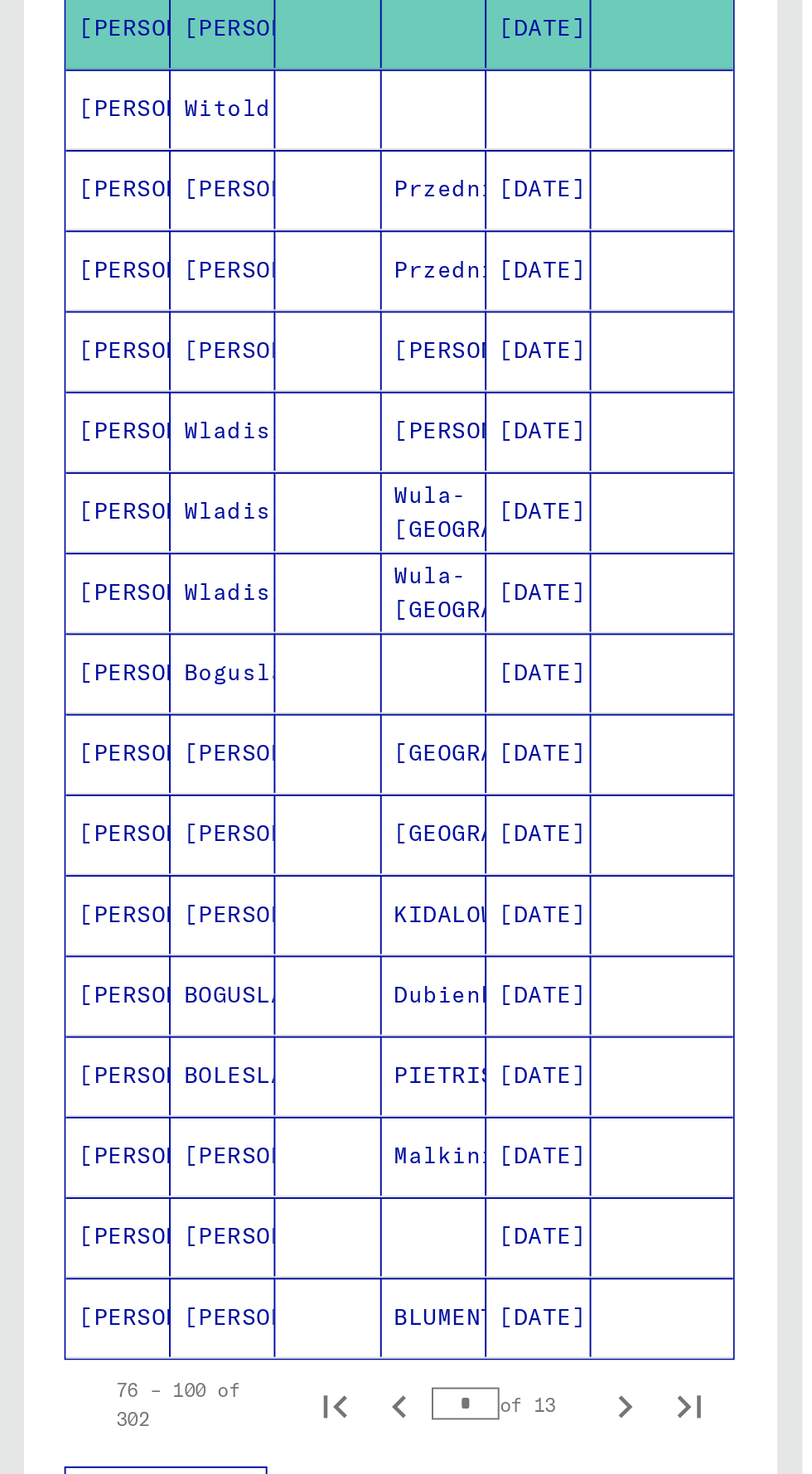
scroll to position [534, 0]
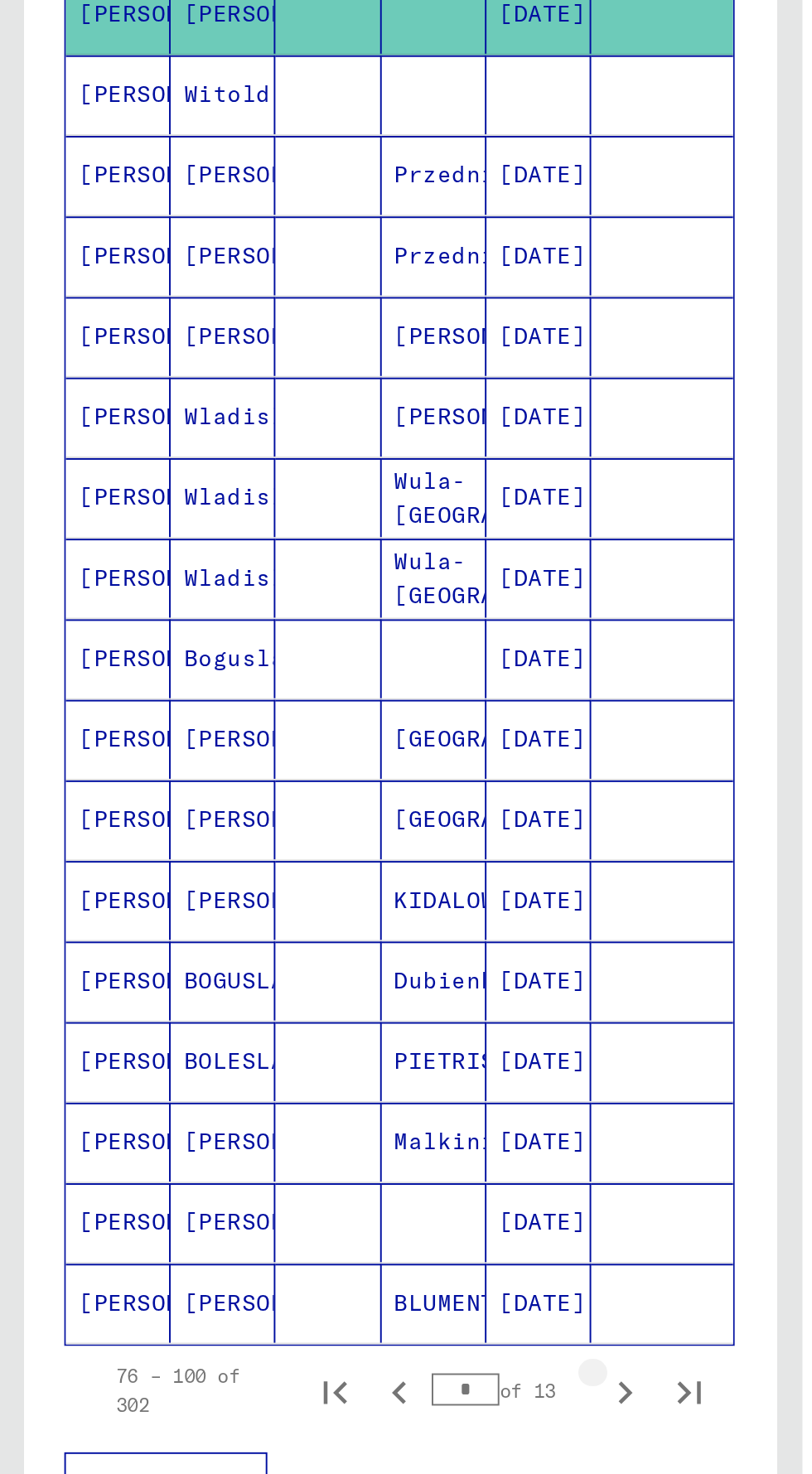
click at [315, 951] on icon "Next page" at bounding box center [322, 963] width 23 height 23
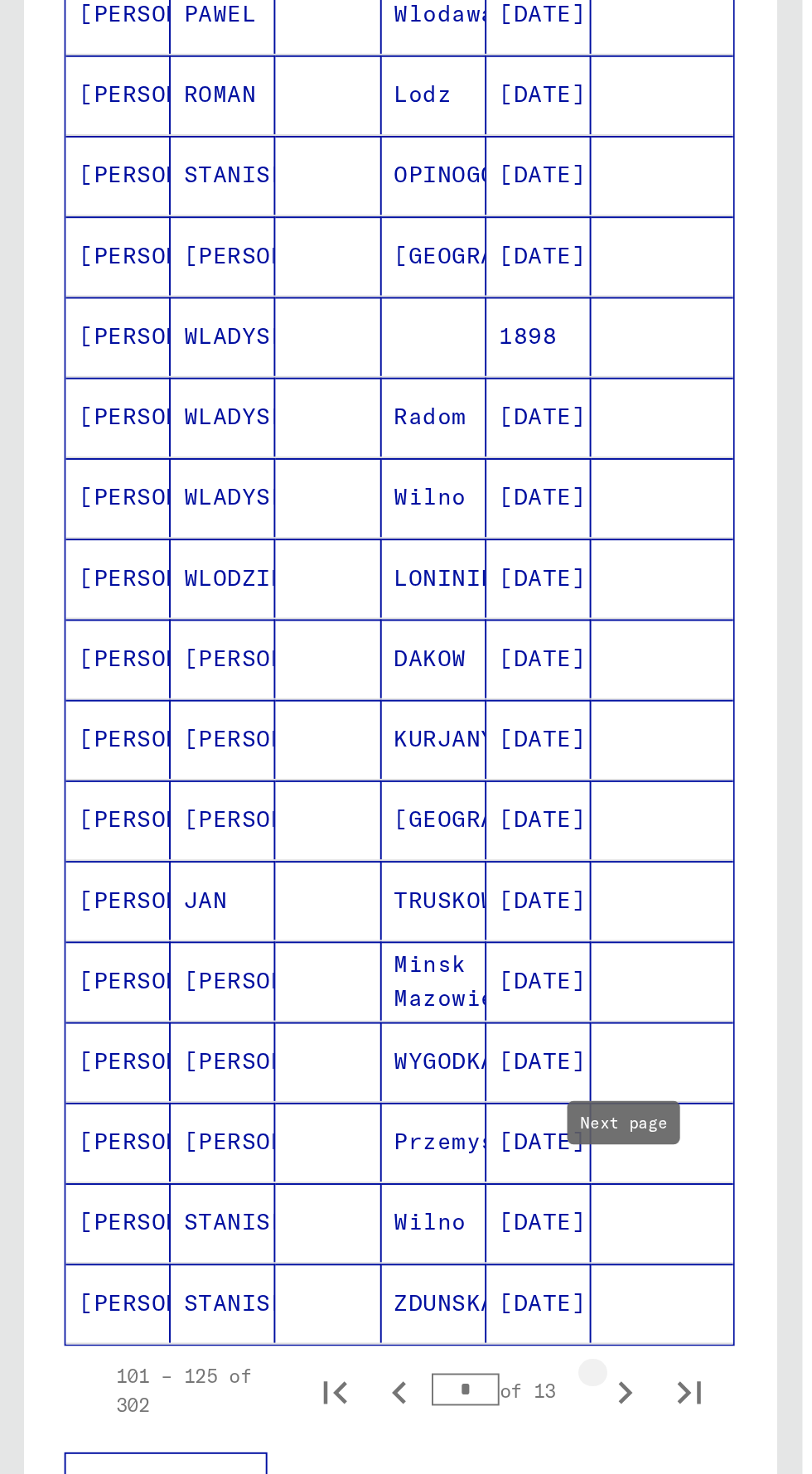
click at [317, 951] on icon "Next page" at bounding box center [322, 963] width 23 height 23
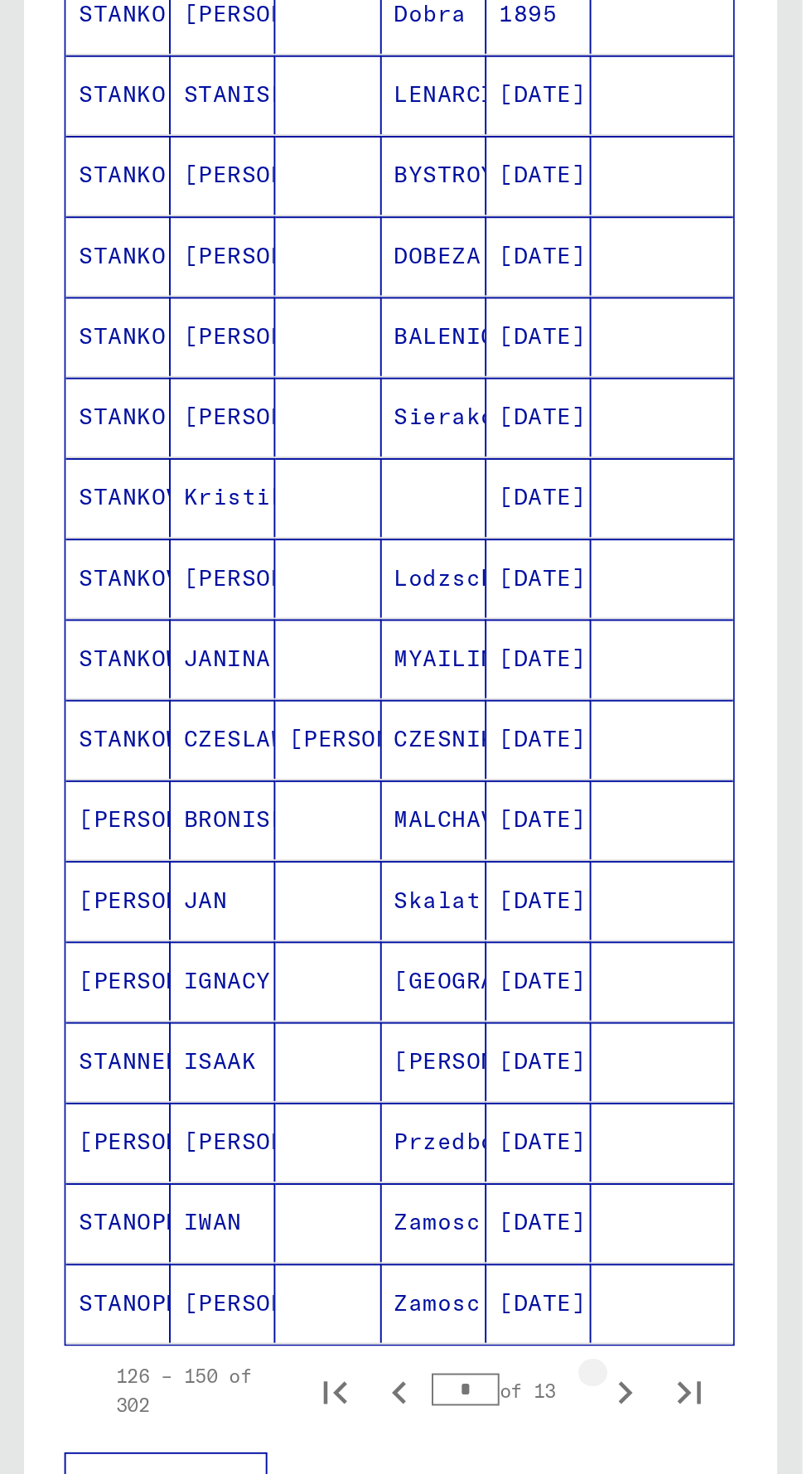
click at [314, 951] on icon "Next page" at bounding box center [322, 963] width 23 height 23
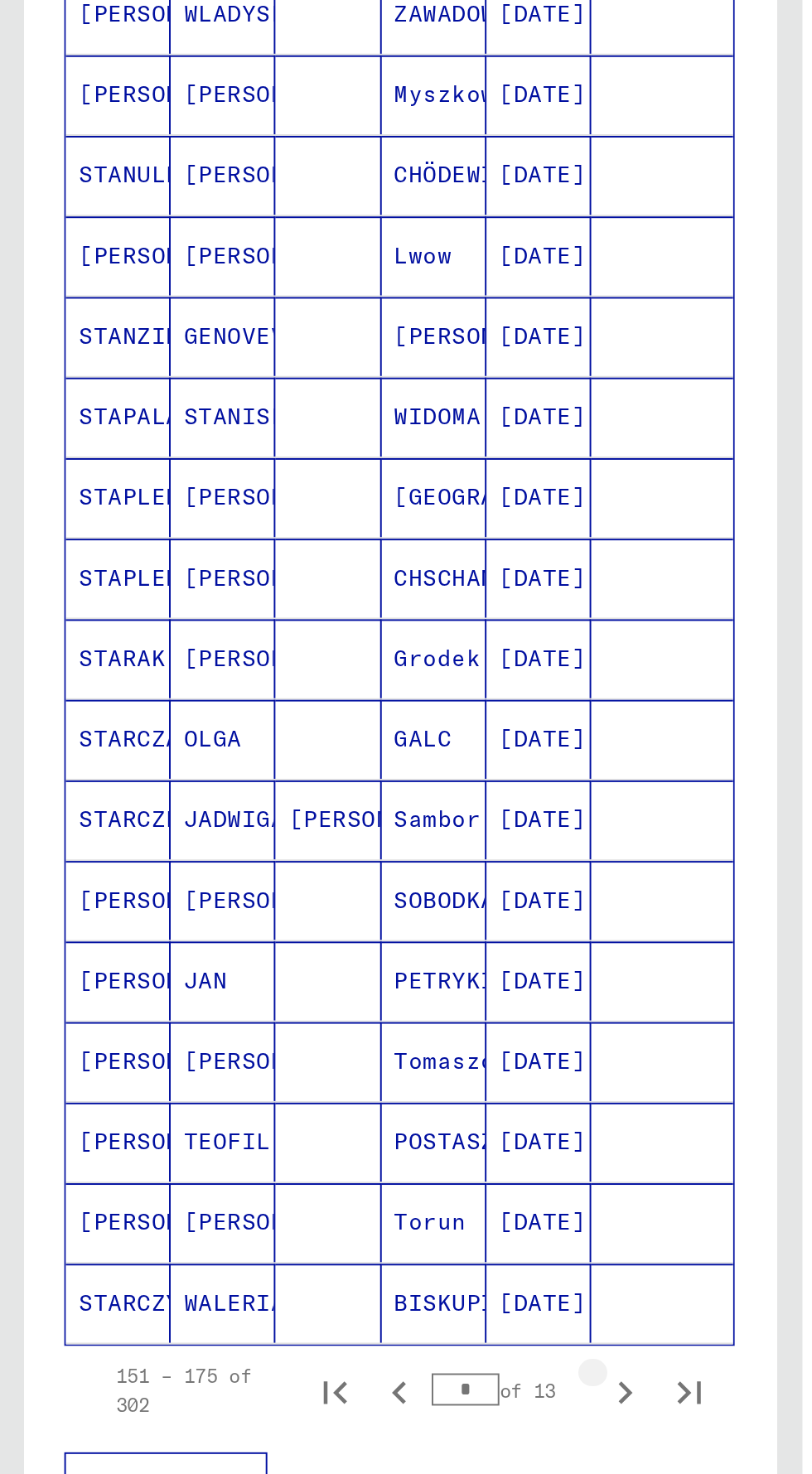
click at [320, 958] on icon "Next page" at bounding box center [322, 963] width 7 height 12
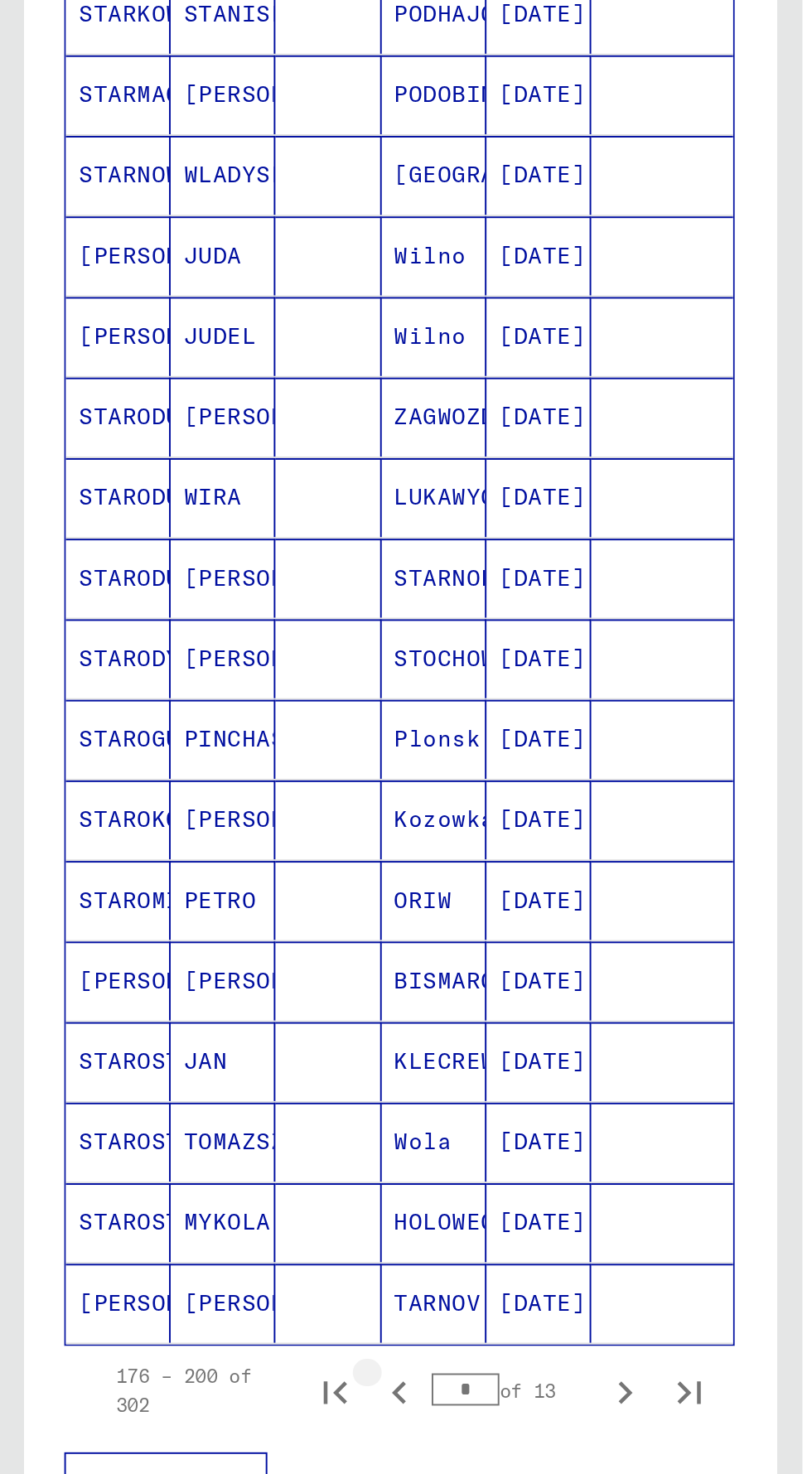
click at [213, 951] on icon "Previous page" at bounding box center [205, 963] width 23 height 23
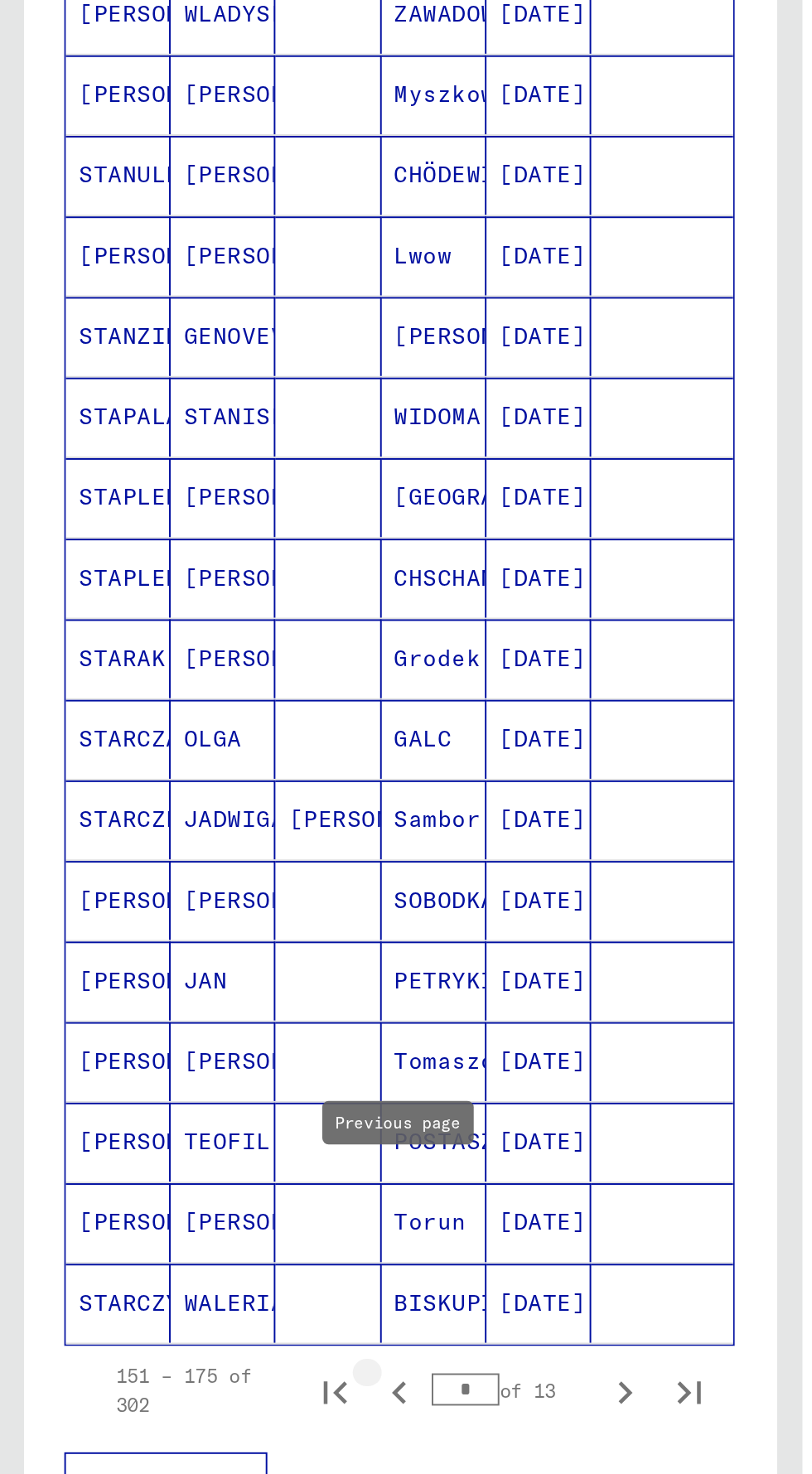
click at [213, 951] on icon "Previous page" at bounding box center [205, 963] width 23 height 23
type input "*"
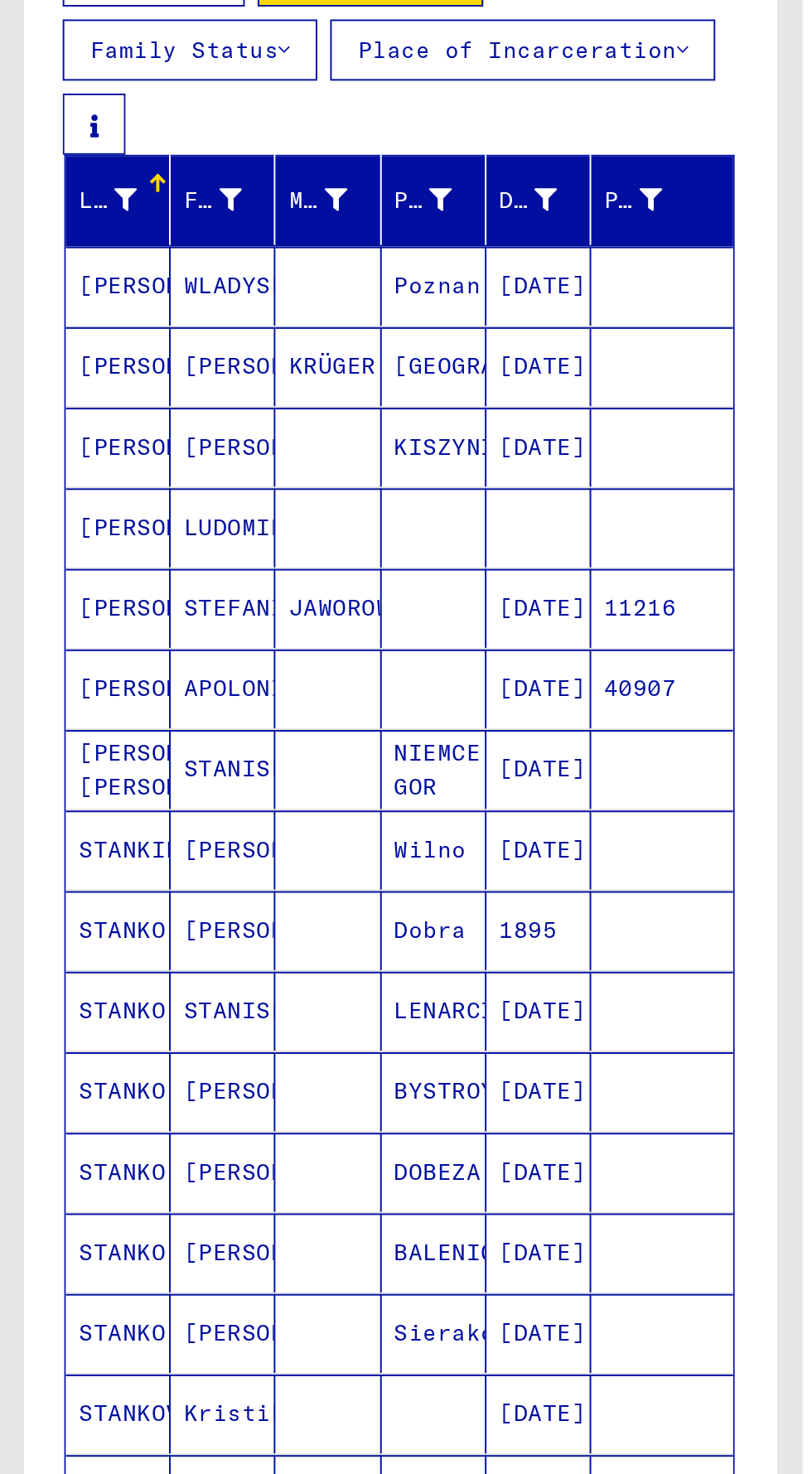
scroll to position [0, 0]
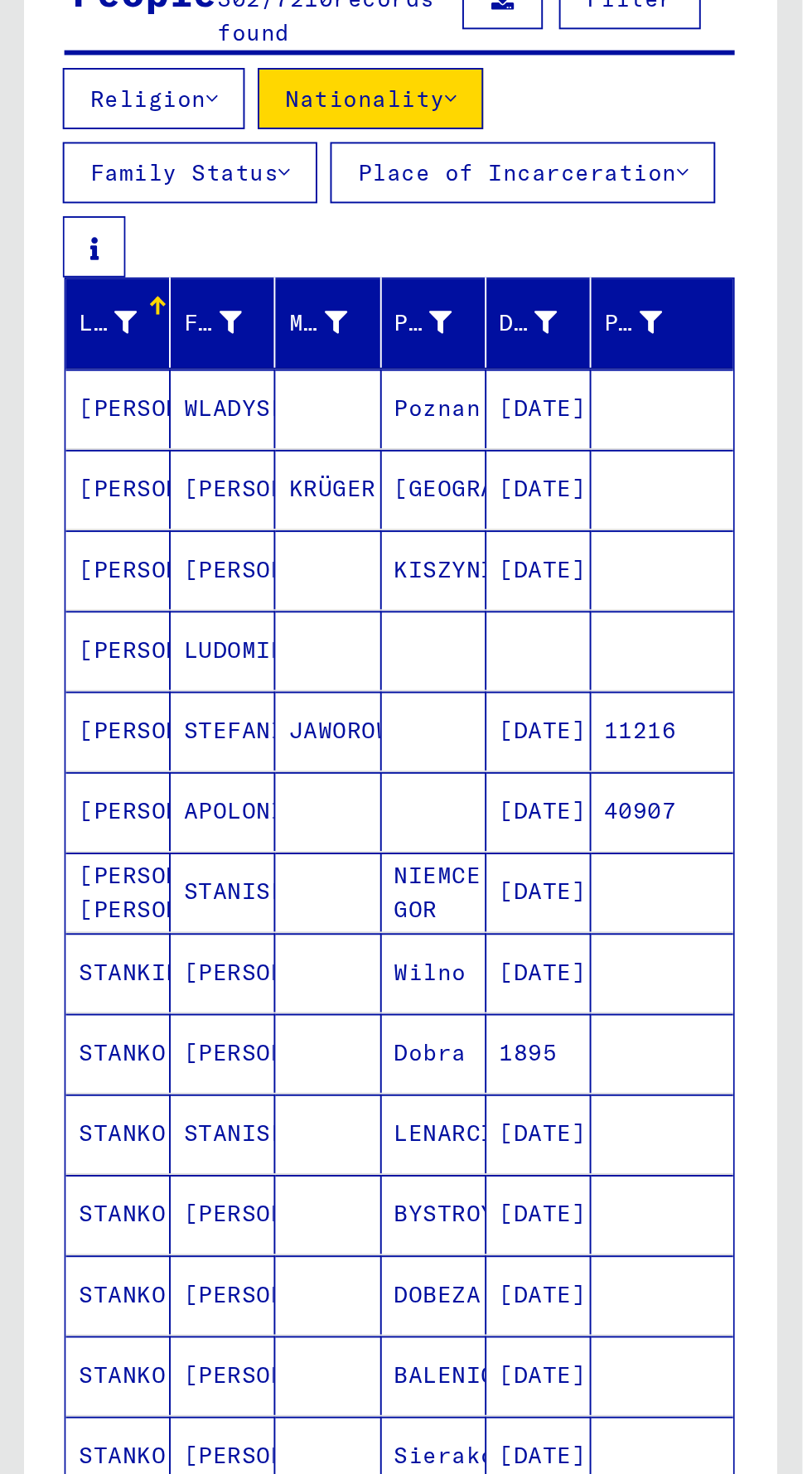
click at [223, 407] on icon at bounding box center [227, 413] width 12 height 12
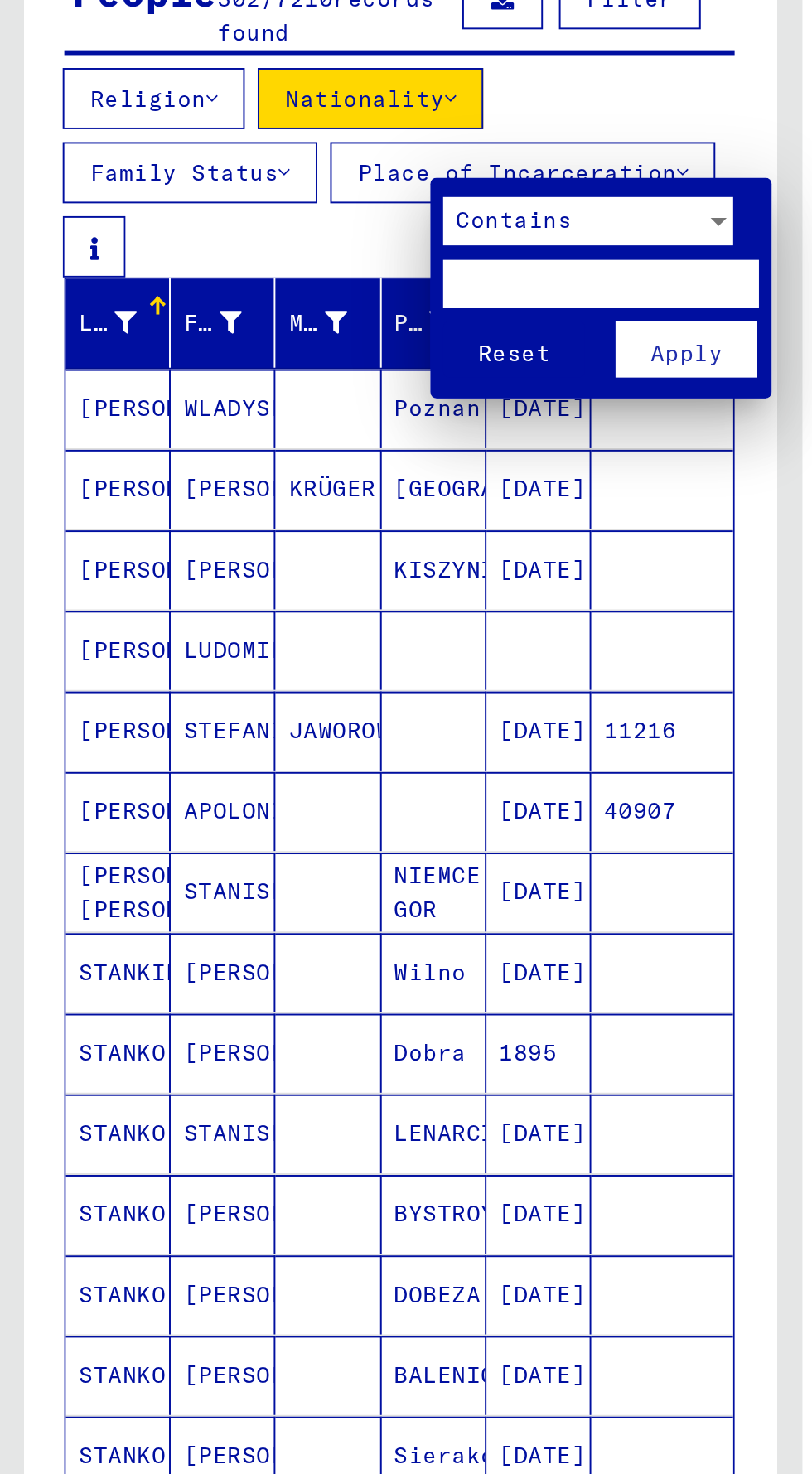
click at [257, 396] on input "text" at bounding box center [309, 393] width 163 height 25
type input "*********"
click at [327, 432] on button "Apply" at bounding box center [353, 426] width 73 height 29
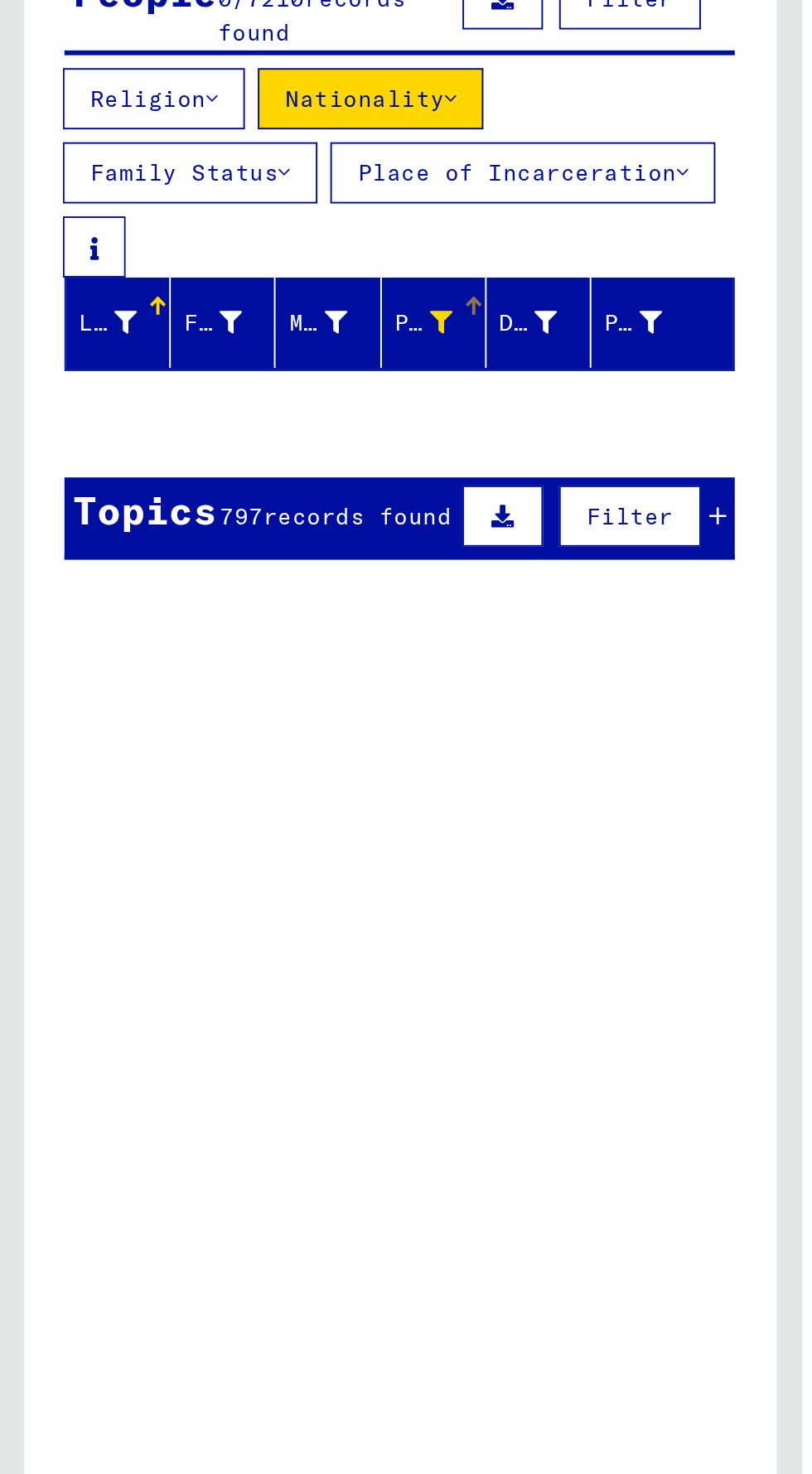
click at [226, 407] on icon at bounding box center [227, 413] width 12 height 12
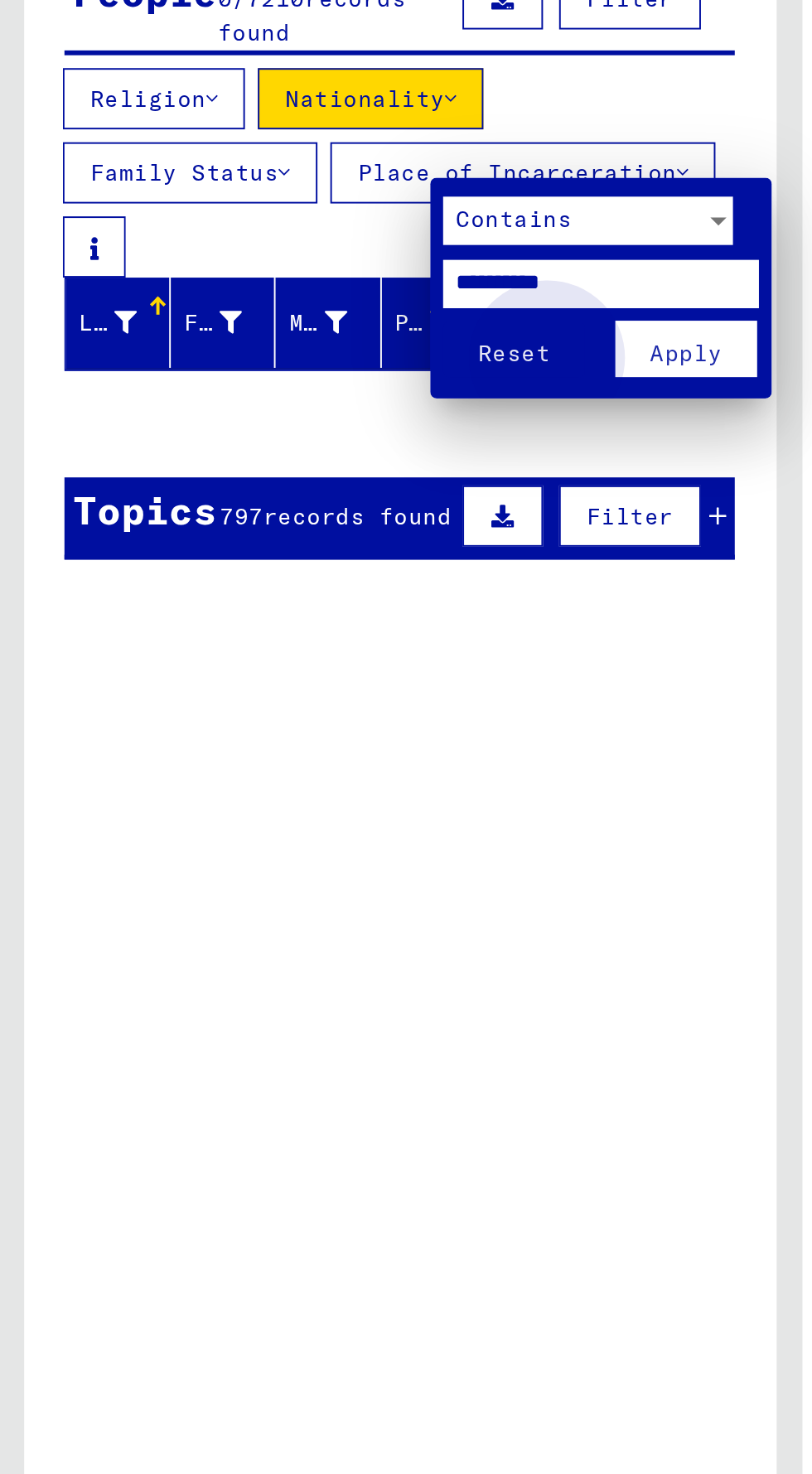
click at [336, 440] on button "Apply" at bounding box center [353, 426] width 73 height 29
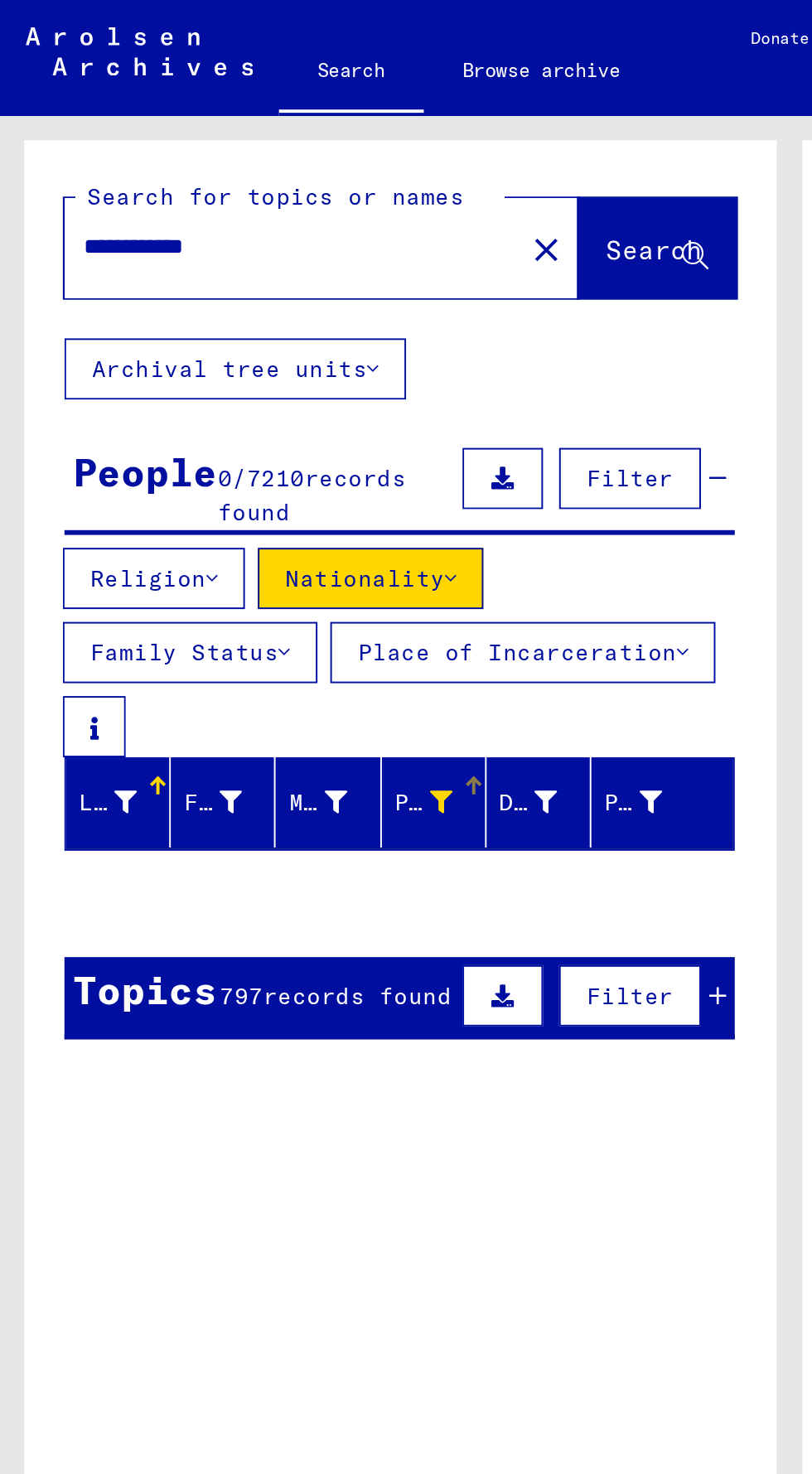
click at [15, 33] on img at bounding box center [71, 27] width 117 height 25
